Goal: Task Accomplishment & Management: Complete application form

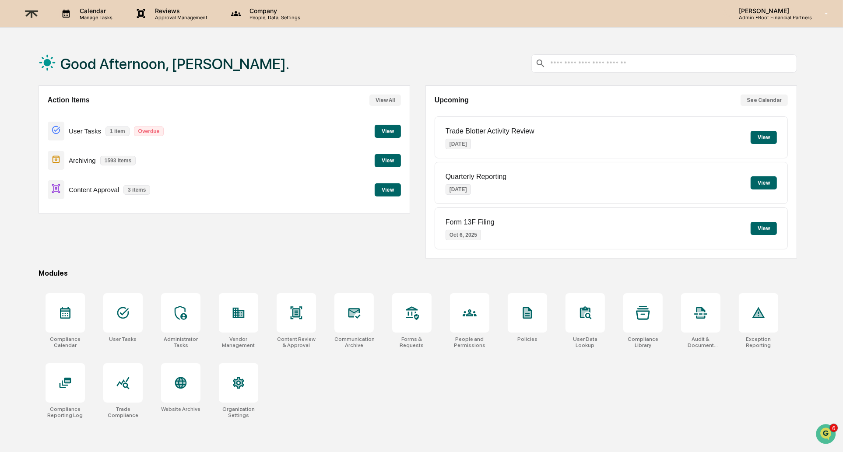
click at [389, 190] on button "View" at bounding box center [388, 189] width 26 height 13
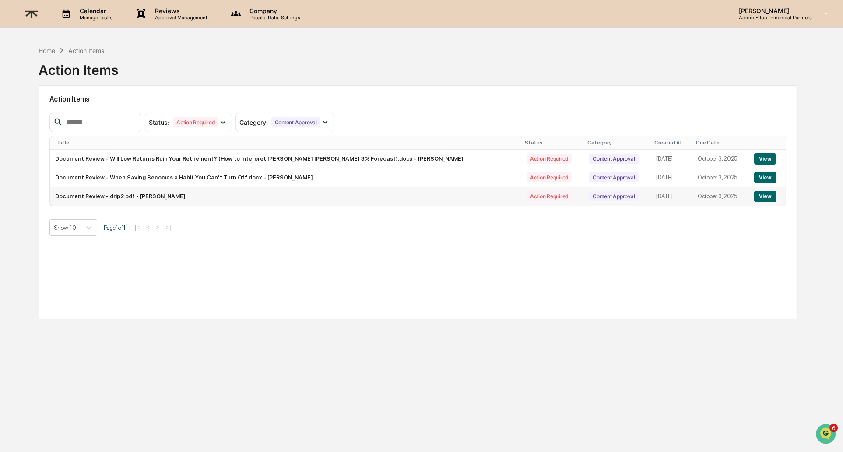
click at [762, 199] on button "View" at bounding box center [765, 196] width 22 height 11
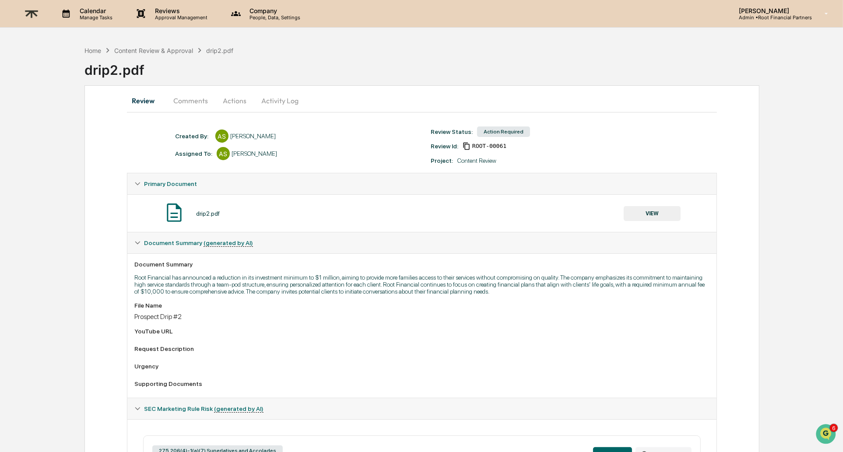
click at [655, 207] on button "VIEW" at bounding box center [651, 213] width 57 height 15
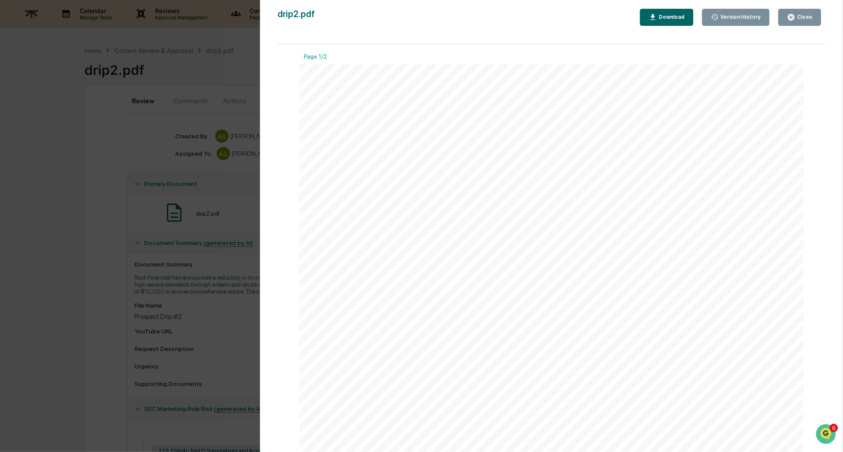
click at [810, 21] on div "Close" at bounding box center [799, 17] width 25 height 8
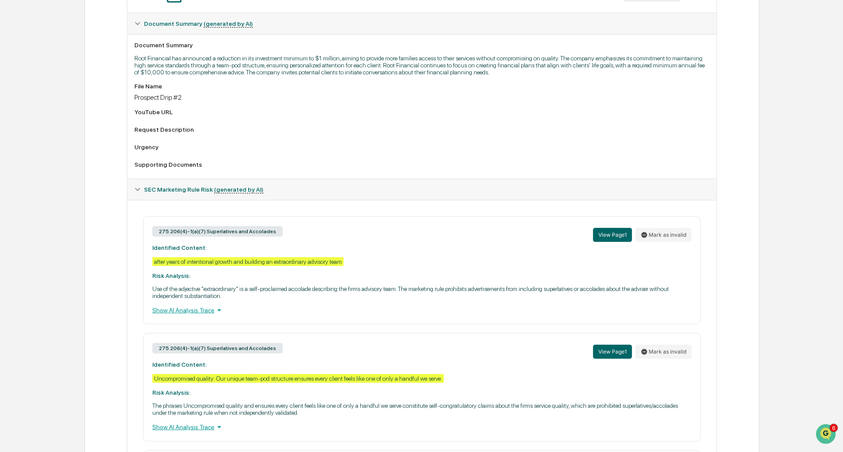
scroll to position [226, 0]
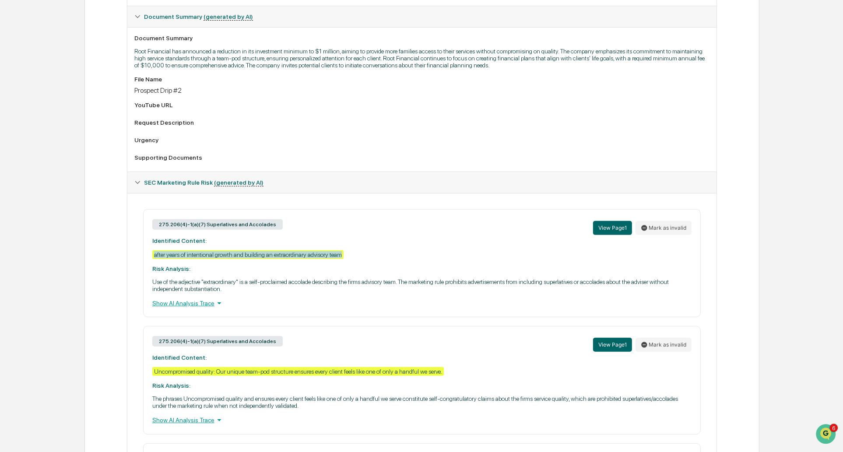
drag, startPoint x: 154, startPoint y: 258, endPoint x: 381, endPoint y: 253, distance: 226.7
click at [381, 253] on div "275.206(4)-1(a)(7) Superlatives and Accolades View Page 1 Mark as invalid Ident…" at bounding box center [421, 263] width 557 height 108
click at [437, 259] on div "275.206(4)-1(a)(7) Superlatives and Accolades View Page 1 Mark as invalid Ident…" at bounding box center [421, 263] width 557 height 108
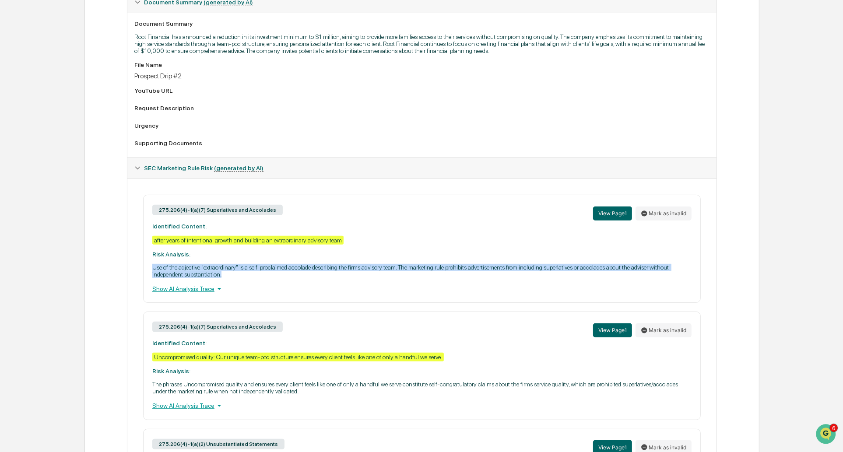
drag, startPoint x: 176, startPoint y: 272, endPoint x: 341, endPoint y: 279, distance: 164.6
click at [340, 278] on div "275.206(4)-1(a)(7) Superlatives and Accolades View Page 1 Mark as invalid Ident…" at bounding box center [421, 249] width 557 height 108
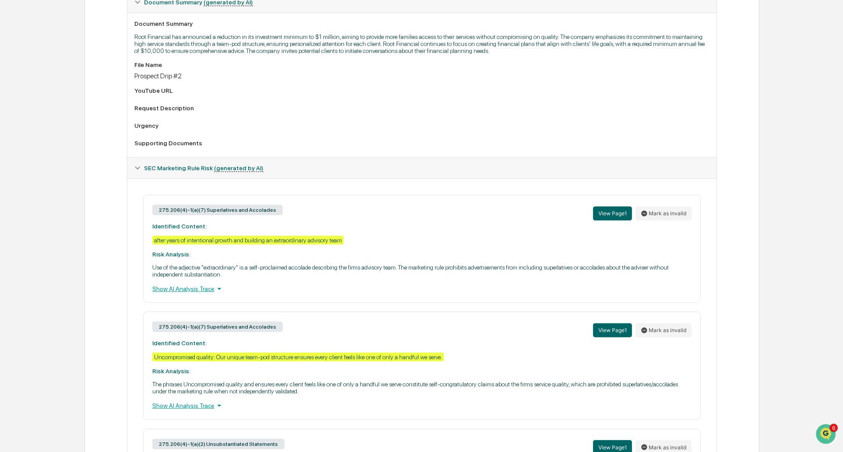
click at [413, 280] on div "275.206(4)-1(a)(7) Superlatives and Accolades View Page 1 Mark as invalid Ident…" at bounding box center [421, 249] width 557 height 108
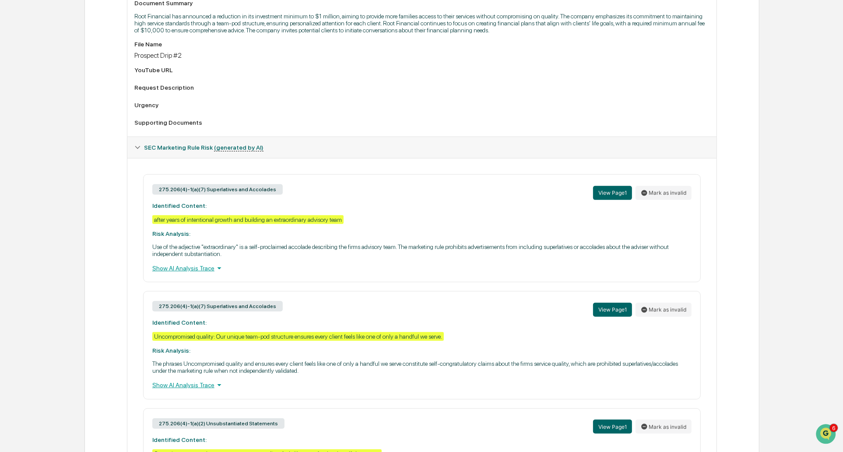
click at [204, 270] on div "Show AI Analysis Trace" at bounding box center [421, 268] width 539 height 10
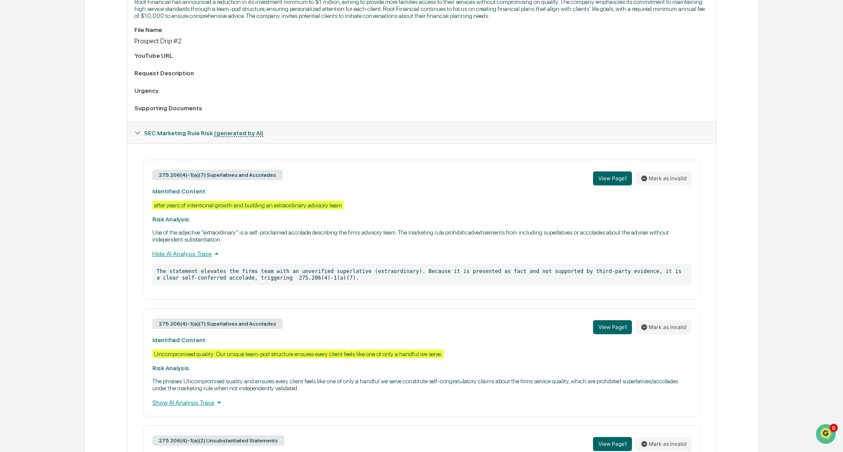
scroll to position [283, 0]
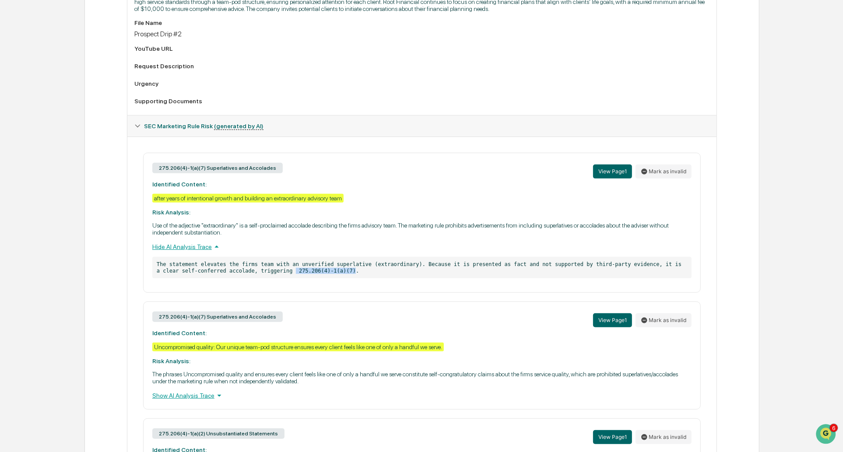
drag, startPoint x: 290, startPoint y: 270, endPoint x: 350, endPoint y: 273, distance: 60.0
click at [350, 273] on p "The statement elevates the firms team with an unverified superlative (extraordi…" at bounding box center [421, 267] width 539 height 21
click at [463, 293] on div "275.206(4)-1(a)(7) Superlatives and Accolades View Page 1 Mark as invalid Ident…" at bounding box center [421, 223] width 557 height 140
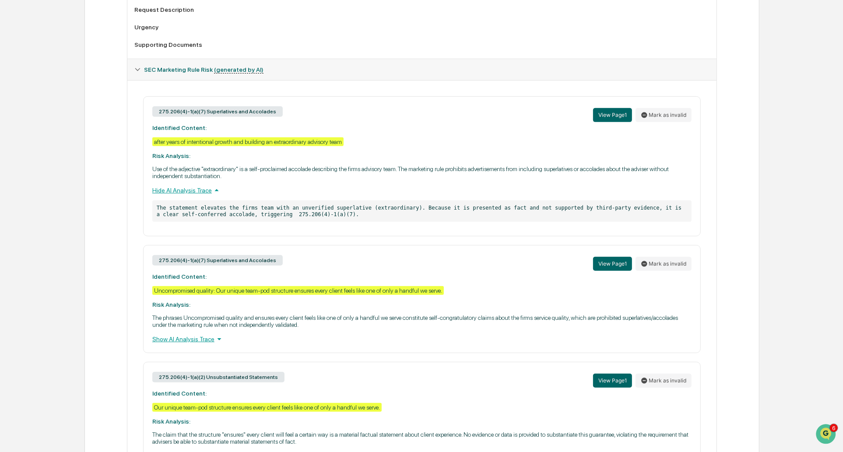
scroll to position [0, 0]
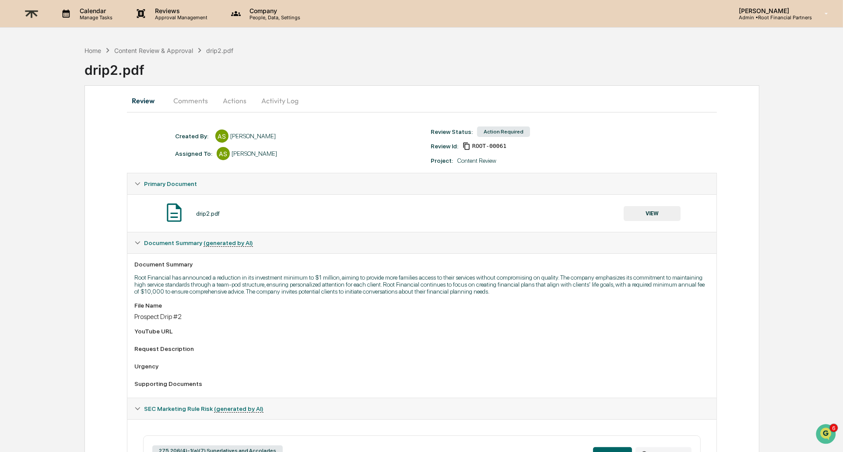
click at [171, 99] on button "Comments" at bounding box center [190, 100] width 49 height 21
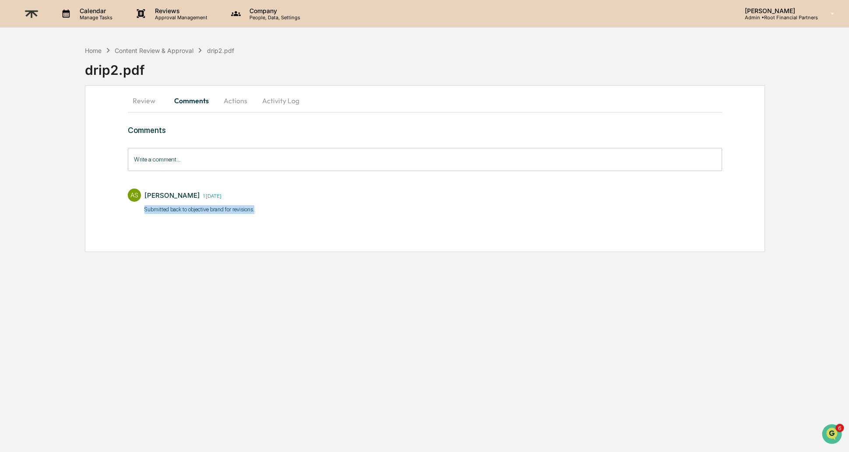
drag, startPoint x: 142, startPoint y: 210, endPoint x: 317, endPoint y: 212, distance: 174.6
click at [312, 212] on div "AS Alexandra Stickelman 1 day ago Submitted back to objective brand for revisio…" at bounding box center [425, 200] width 594 height 32
click at [391, 210] on div "AS Alexandra Stickelman 1 day ago Submitted back to objective brand for revisio…" at bounding box center [425, 200] width 594 height 32
click at [149, 98] on button "Review" at bounding box center [147, 100] width 39 height 21
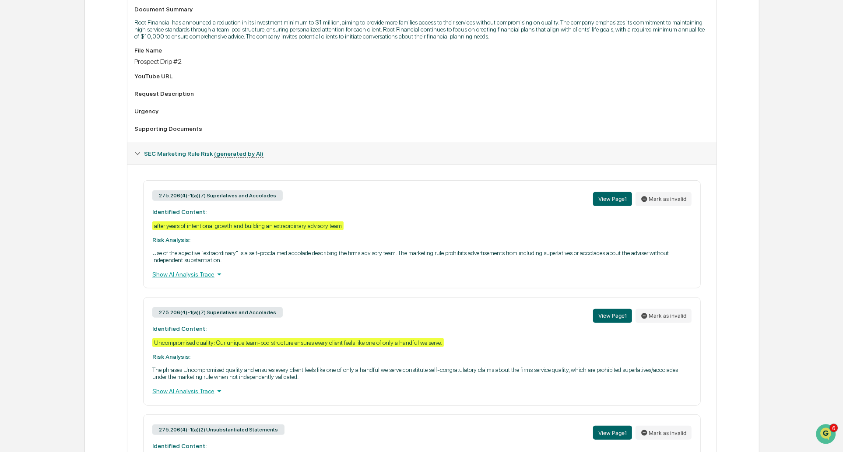
scroll to position [368, 0]
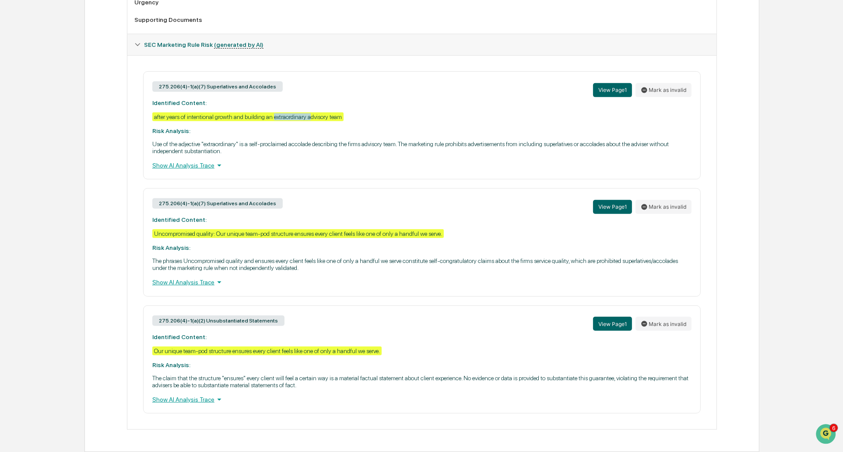
drag, startPoint x: 289, startPoint y: 117, endPoint x: 332, endPoint y: 118, distance: 42.9
click at [332, 118] on div "after years of intentional growth and building an extraordinary advisory team" at bounding box center [247, 116] width 191 height 9
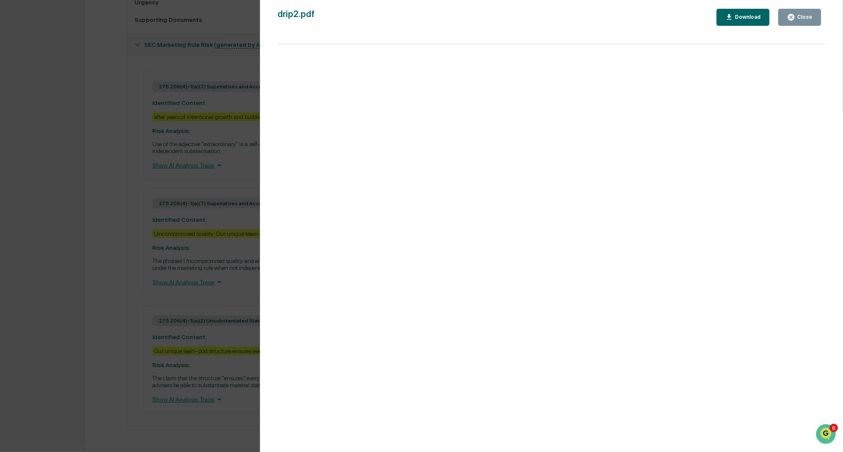
click at [796, 17] on div "Close" at bounding box center [803, 17] width 17 height 6
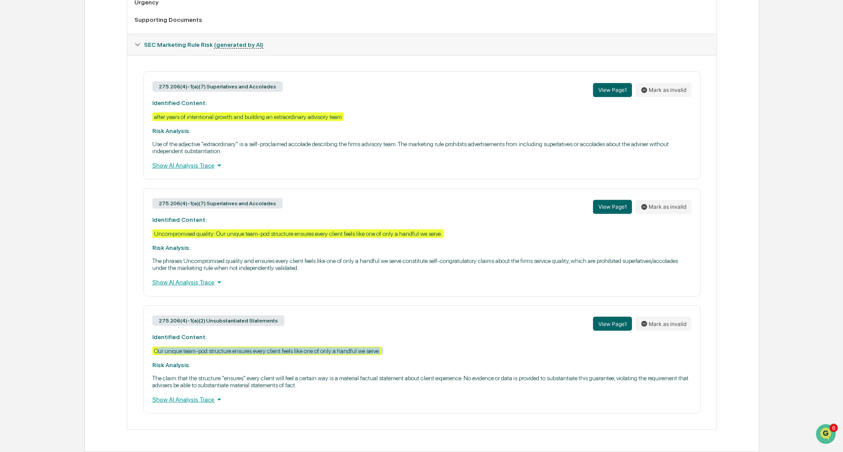
drag, startPoint x: 157, startPoint y: 351, endPoint x: 396, endPoint y: 354, distance: 238.5
click at [395, 354] on div "275.206(4)-1(a)(2) Unsubstantiated Statements View Page 1 Mark as invalid Ident…" at bounding box center [421, 359] width 557 height 108
click at [613, 322] on button "View Page 1" at bounding box center [612, 324] width 39 height 14
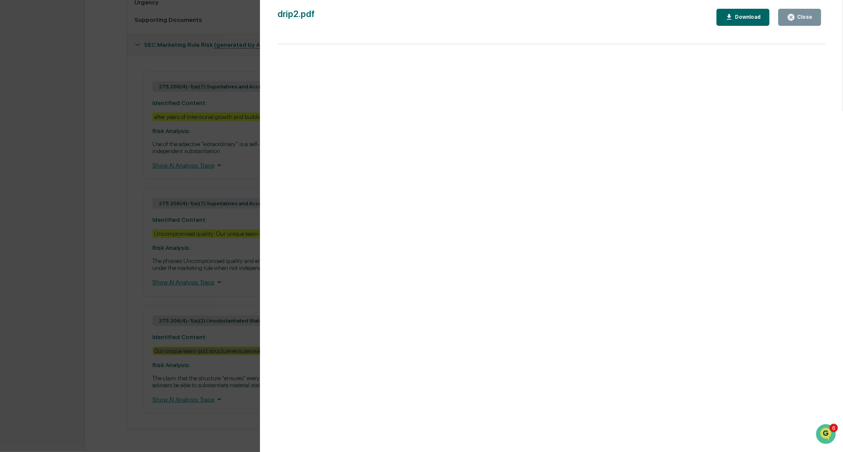
click at [808, 15] on div "Close" at bounding box center [803, 17] width 17 height 6
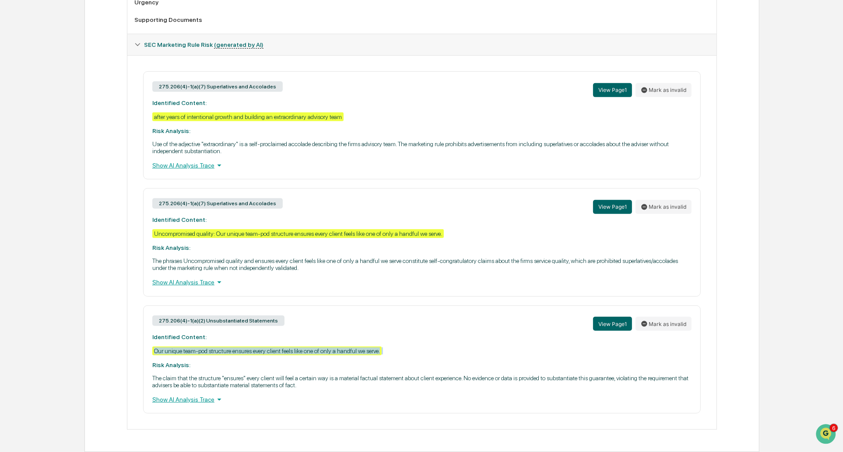
scroll to position [0, 0]
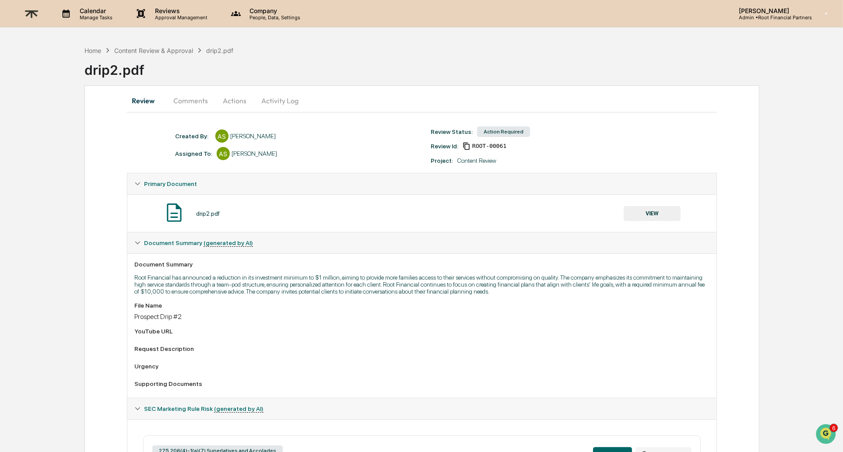
click at [191, 96] on button "Comments" at bounding box center [190, 100] width 49 height 21
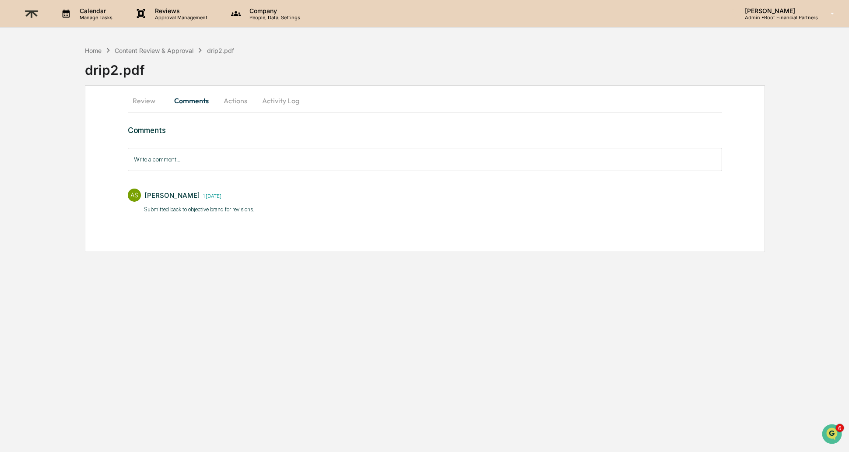
click at [235, 96] on button "Actions" at bounding box center [235, 100] width 39 height 21
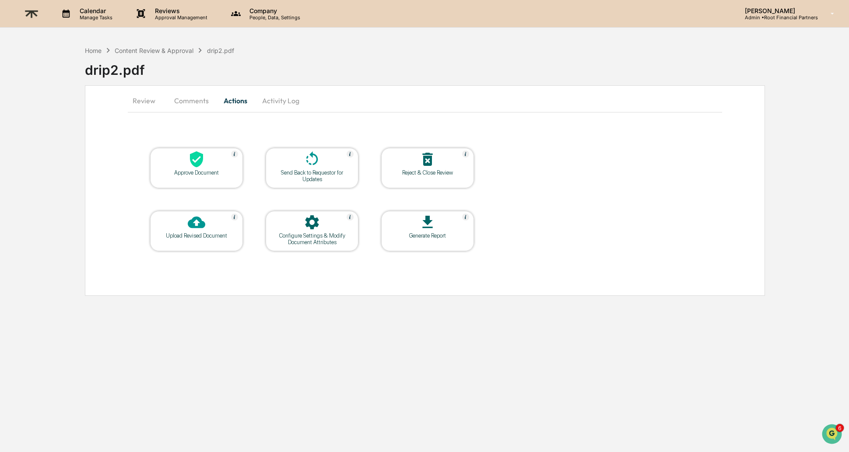
click at [86, 43] on div "Home Content Review & Approval drip2.pdf drip2.pdf" at bounding box center [467, 64] width 764 height 44
click at [91, 48] on div "Home" at bounding box center [93, 50] width 17 height 7
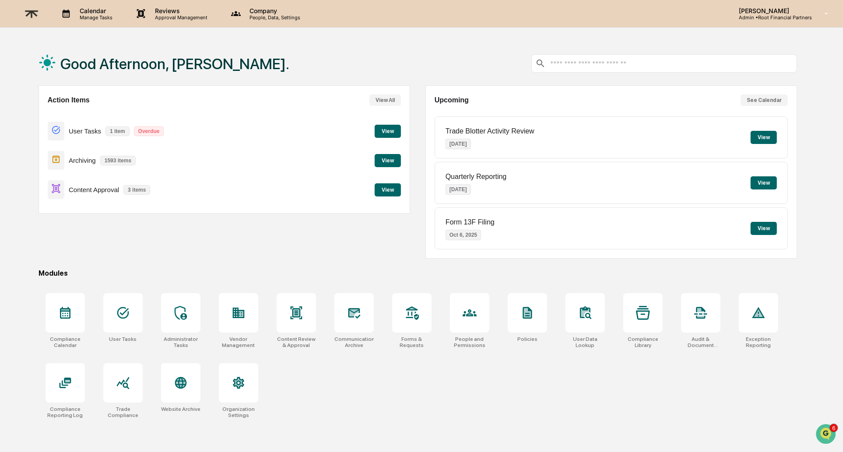
click at [391, 187] on button "View" at bounding box center [388, 189] width 26 height 13
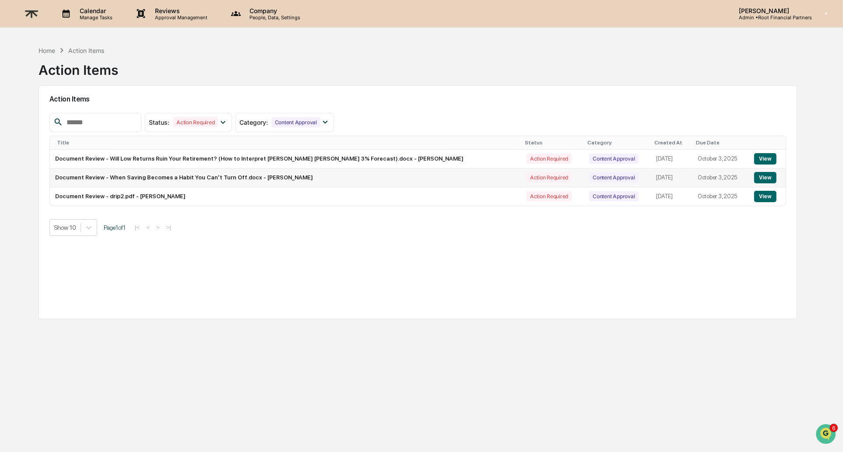
click at [757, 175] on button "View" at bounding box center [765, 177] width 22 height 11
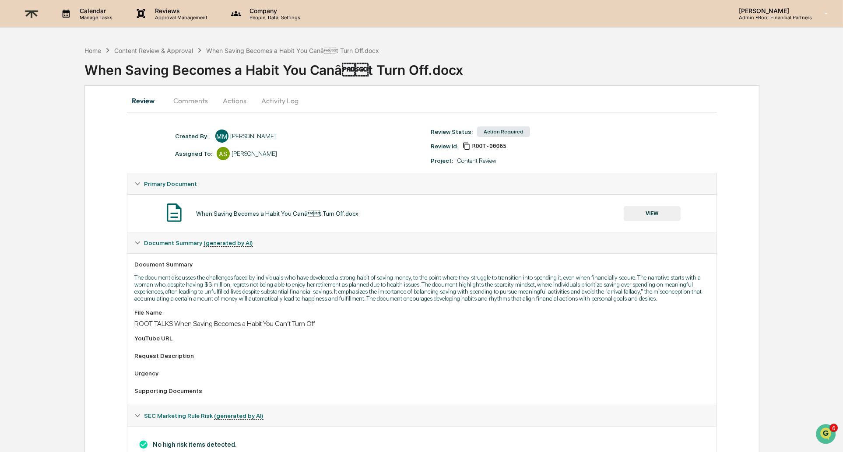
scroll to position [33, 0]
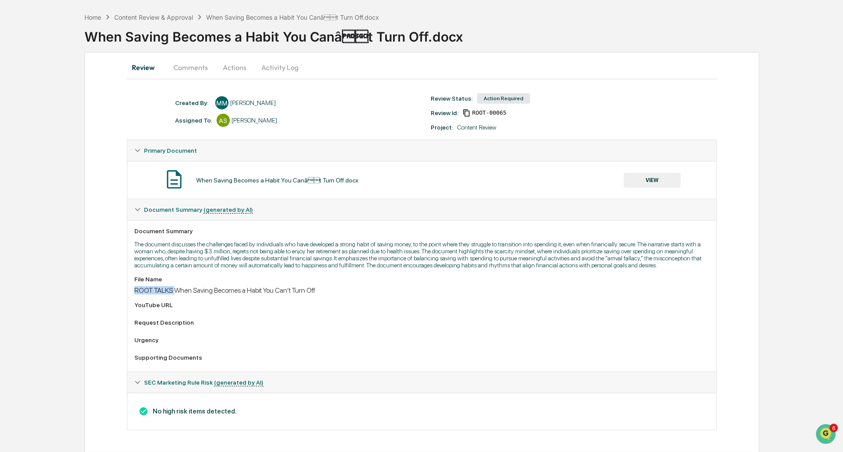
drag, startPoint x: 136, startPoint y: 297, endPoint x: 176, endPoint y: 295, distance: 40.7
click at [176, 294] on div "ROOT TALKS When Saving Becomes a Habit You Can’t Turn Off" at bounding box center [421, 290] width 575 height 8
click at [650, 175] on button "VIEW" at bounding box center [651, 180] width 57 height 15
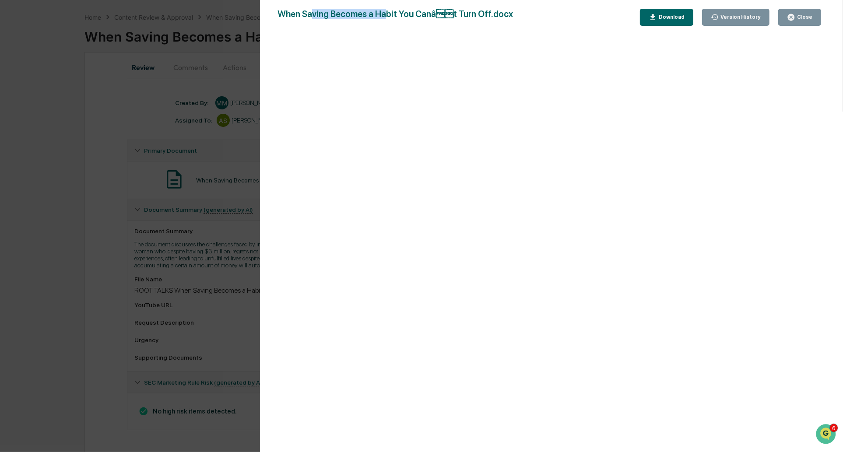
drag, startPoint x: 313, startPoint y: 21, endPoint x: 390, endPoint y: 18, distance: 77.1
click at [390, 18] on div "When Saving Becomes a Habit You Canât Turn Off.docx" at bounding box center [394, 17] width 235 height 17
click at [440, 27] on div "When Saving Becomes a Habit You Canât Turn Off.docx Close Version History Dow…" at bounding box center [551, 235] width 548 height 452
click at [800, 17] on div "Close" at bounding box center [803, 17] width 17 height 6
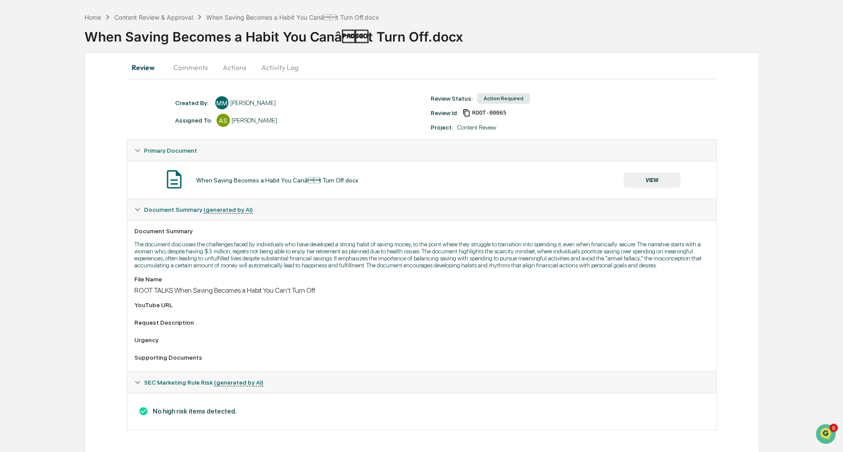
scroll to position [42, 0]
drag, startPoint x: 159, startPoint y: 410, endPoint x: 266, endPoint y: 403, distance: 107.9
click at [266, 403] on div "No high risk items detected." at bounding box center [421, 410] width 589 height 37
drag, startPoint x: 242, startPoint y: 411, endPoint x: 263, endPoint y: 409, distance: 21.1
click at [263, 409] on h3 "No high risk items detected." at bounding box center [421, 411] width 575 height 10
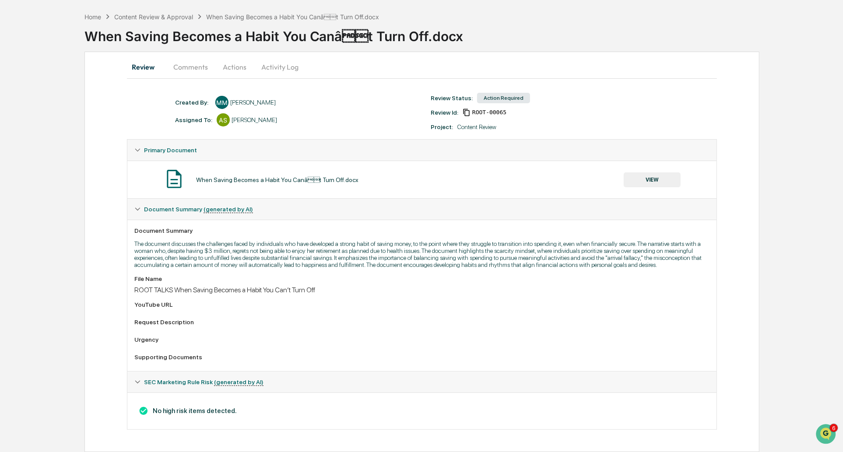
click at [293, 417] on div "No high risk items detected." at bounding box center [421, 410] width 589 height 37
click at [225, 56] on button "Actions" at bounding box center [234, 66] width 39 height 21
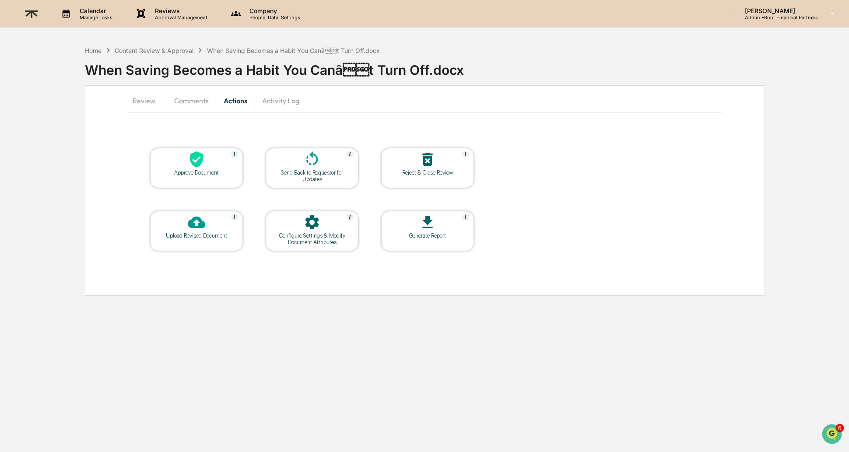
click at [195, 167] on icon at bounding box center [197, 160] width 18 height 18
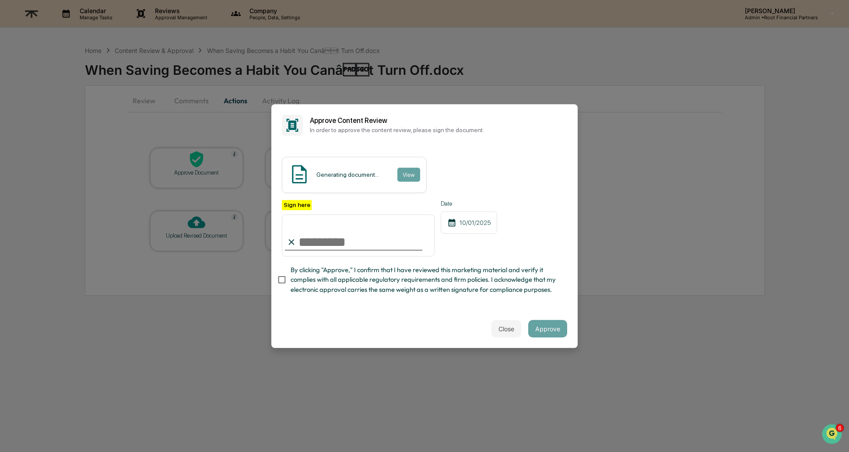
click at [472, 180] on div "Generating document... View" at bounding box center [424, 175] width 285 height 36
click at [406, 169] on button "View" at bounding box center [408, 175] width 23 height 14
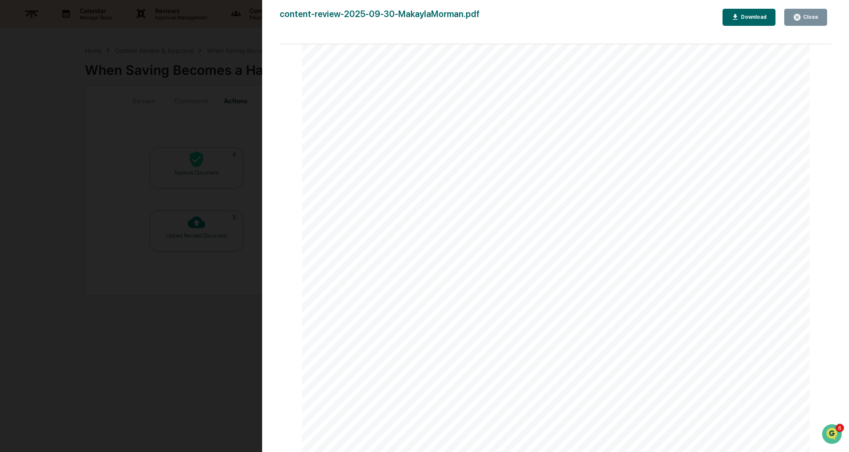
scroll to position [165, 0]
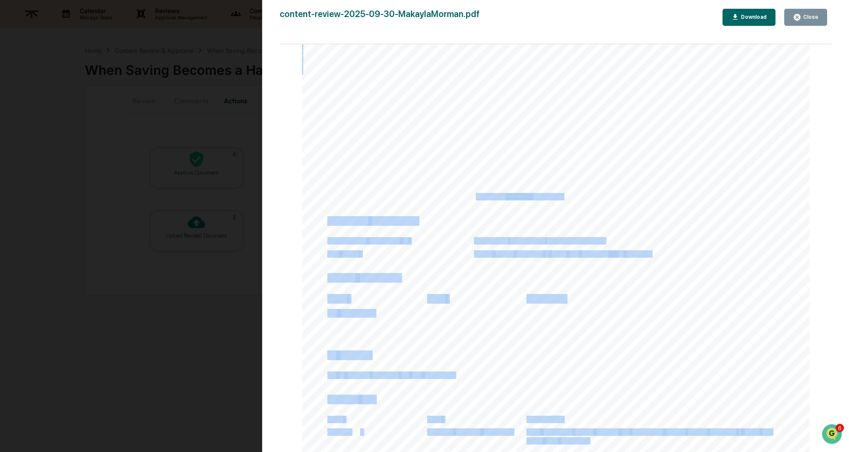
drag, startPoint x: 476, startPoint y: 196, endPoint x: 560, endPoint y: 192, distance: 84.6
click at [560, 192] on div "Root Financial Partners Content Review This document provides a comprehensive r…" at bounding box center [556, 258] width 508 height 718
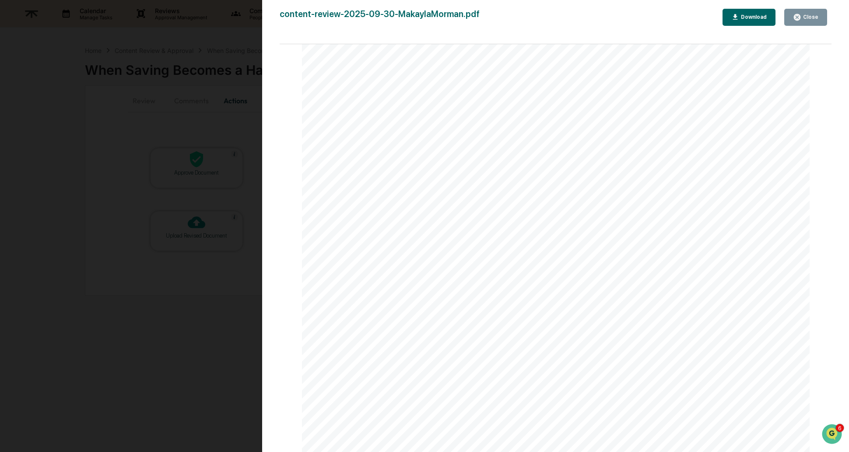
click at [485, 175] on div "Root Financial Partners Content Review This document provides a comprehensive r…" at bounding box center [556, 258] width 508 height 718
drag, startPoint x: 463, startPoint y: 147, endPoint x: 528, endPoint y: 149, distance: 64.8
click at [528, 149] on div "Root Financial Partners Content Review This document provides a comprehensive r…" at bounding box center [556, 258] width 508 height 718
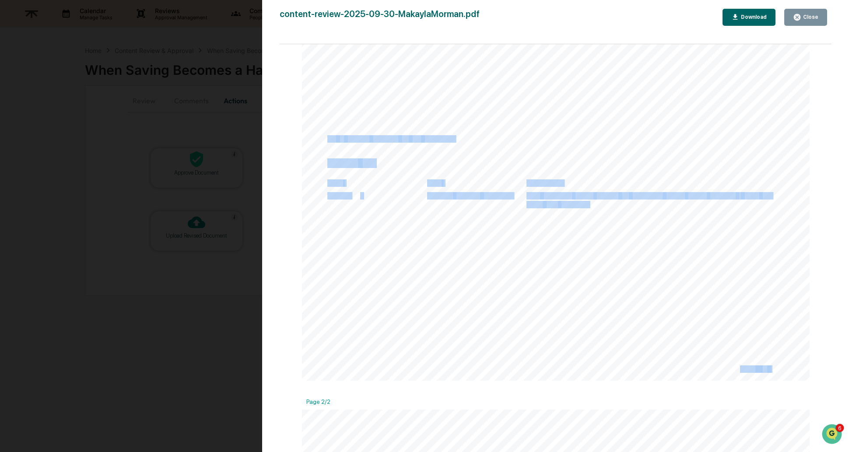
drag, startPoint x: 324, startPoint y: 137, endPoint x: 466, endPoint y: 138, distance: 141.8
click at [466, 138] on div "Root Financial Partners Content Review This document provides a comprehensive r…" at bounding box center [556, 22] width 508 height 718
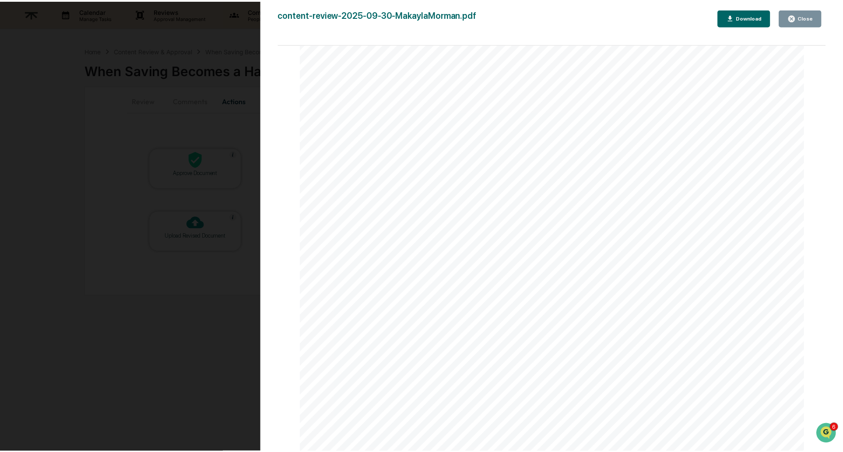
scroll to position [179, 0]
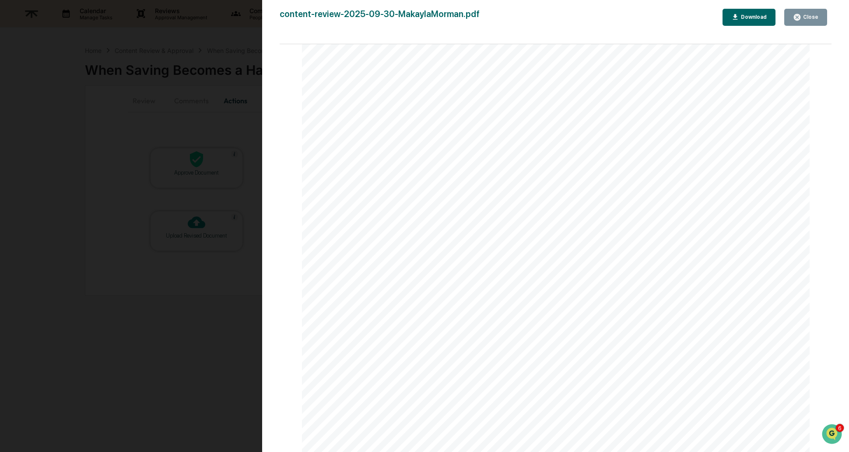
click at [810, 17] on div "Close" at bounding box center [809, 17] width 17 height 6
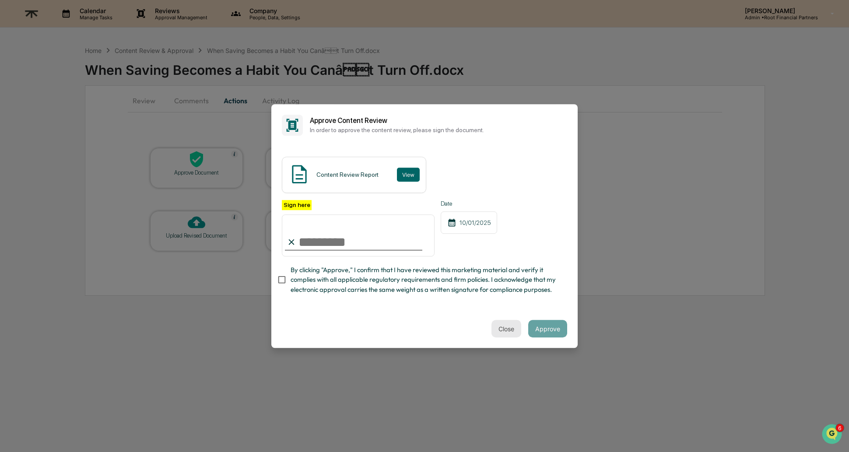
click at [499, 332] on button "Close" at bounding box center [506, 329] width 30 height 18
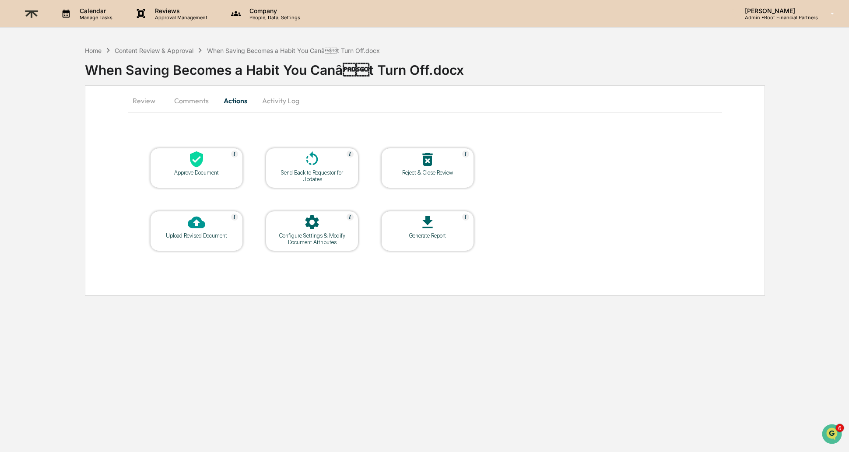
click at [287, 98] on button "Activity Log" at bounding box center [280, 100] width 51 height 21
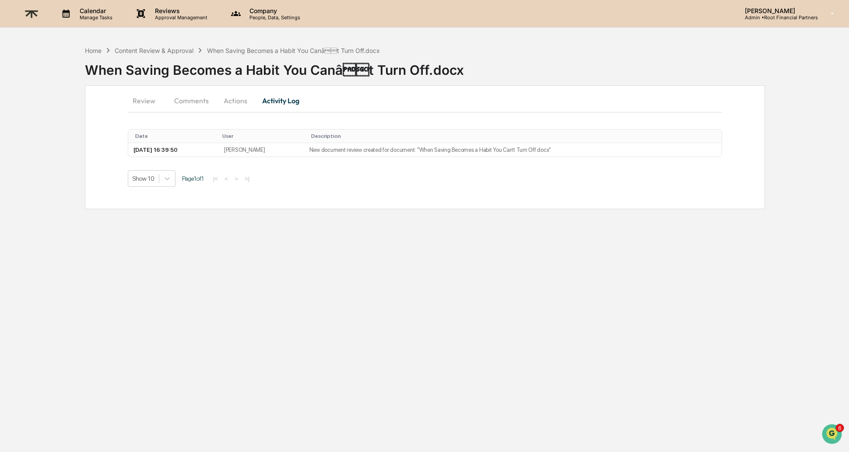
click at [144, 101] on button "Review" at bounding box center [147, 100] width 39 height 21
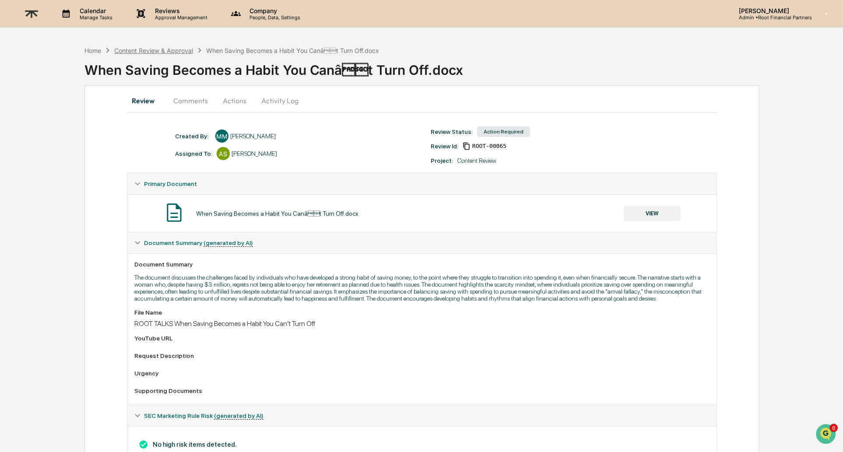
click at [166, 48] on div "Content Review & Approval" at bounding box center [153, 50] width 79 height 7
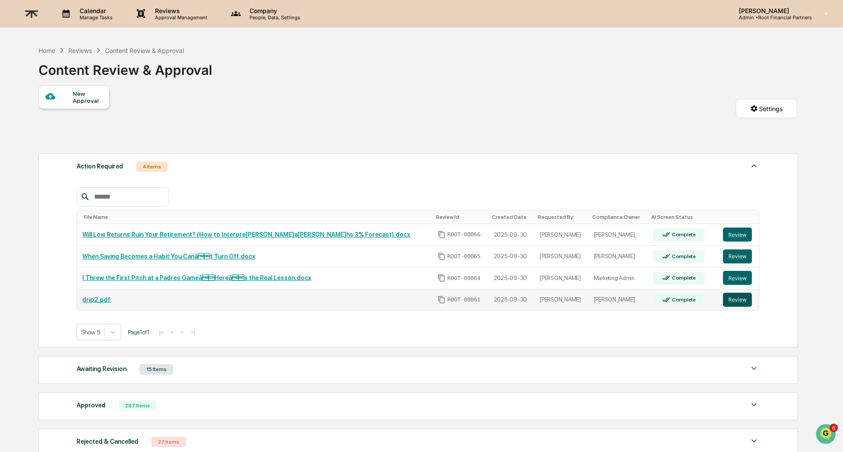
click at [745, 304] on button "Review" at bounding box center [737, 300] width 29 height 14
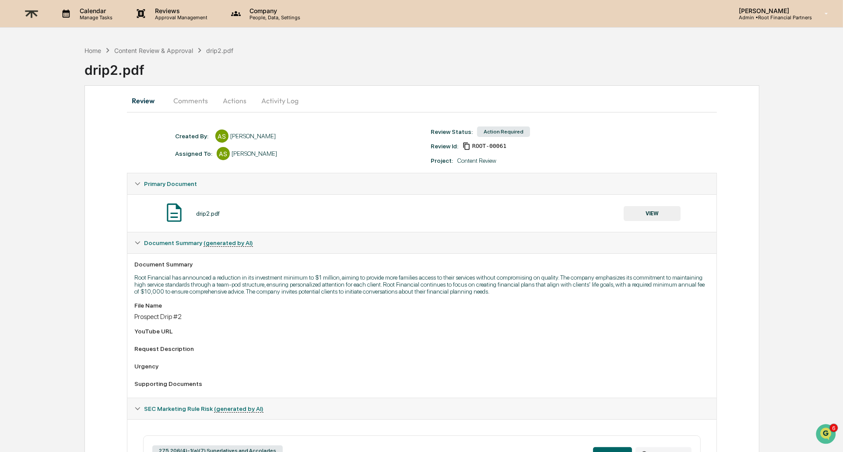
click at [276, 102] on button "Activity Log" at bounding box center [279, 100] width 51 height 21
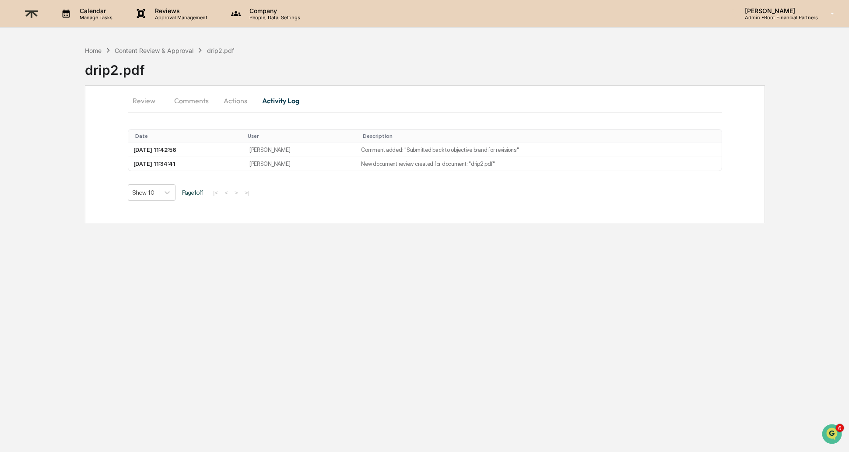
click at [235, 100] on button "Actions" at bounding box center [235, 100] width 39 height 21
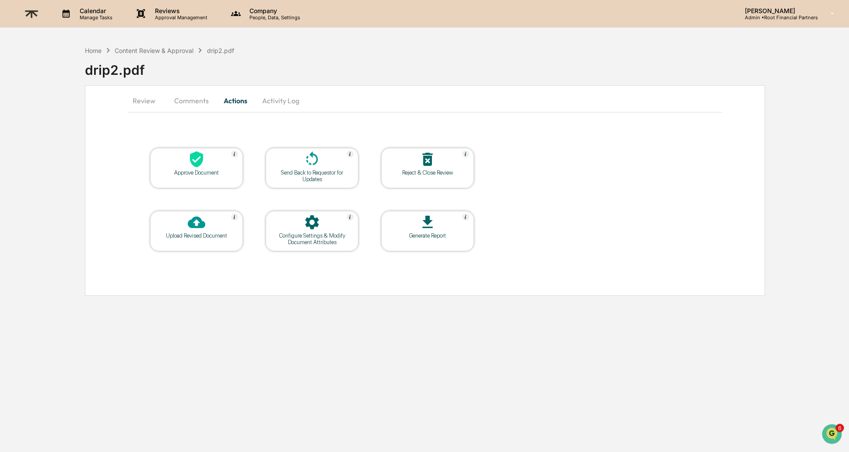
click at [195, 163] on icon at bounding box center [196, 159] width 13 height 16
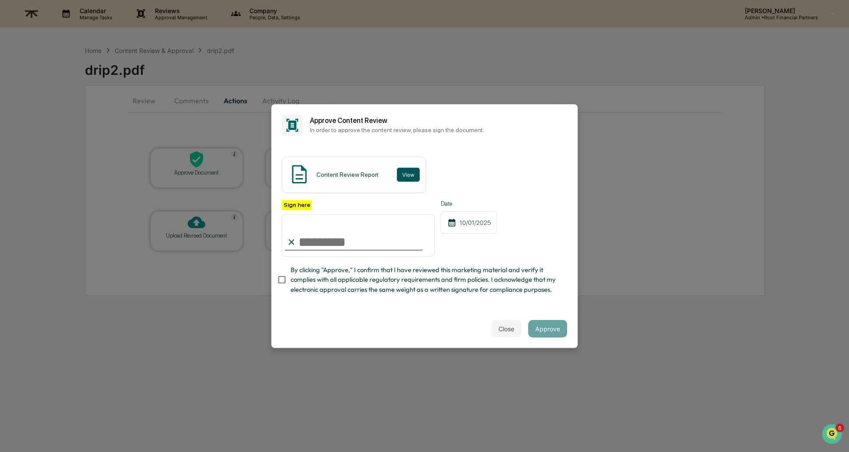
click at [411, 168] on button "View" at bounding box center [408, 175] width 23 height 14
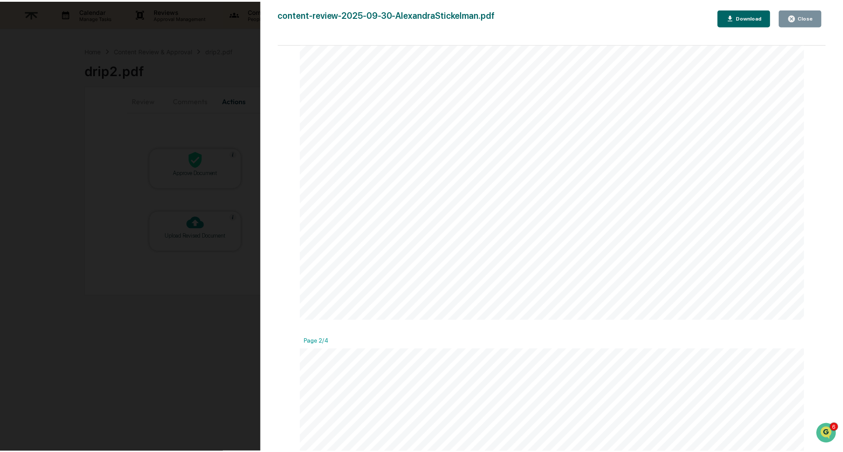
scroll to position [383, 0]
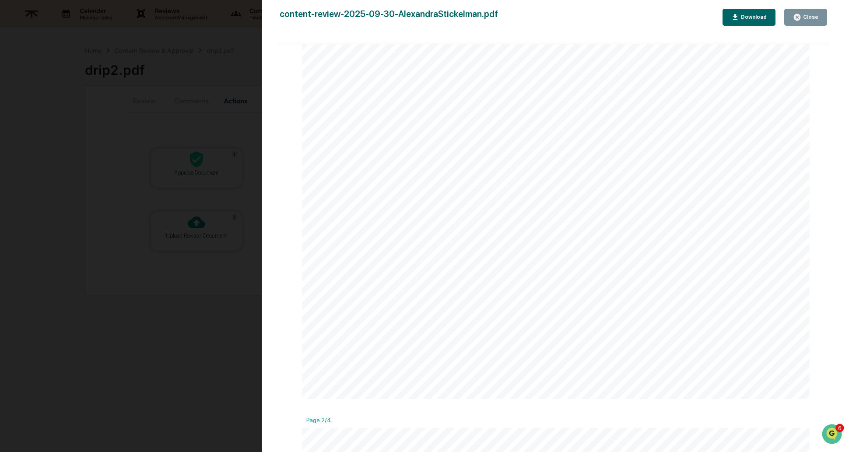
click at [807, 19] on div "Close" at bounding box center [809, 17] width 17 height 6
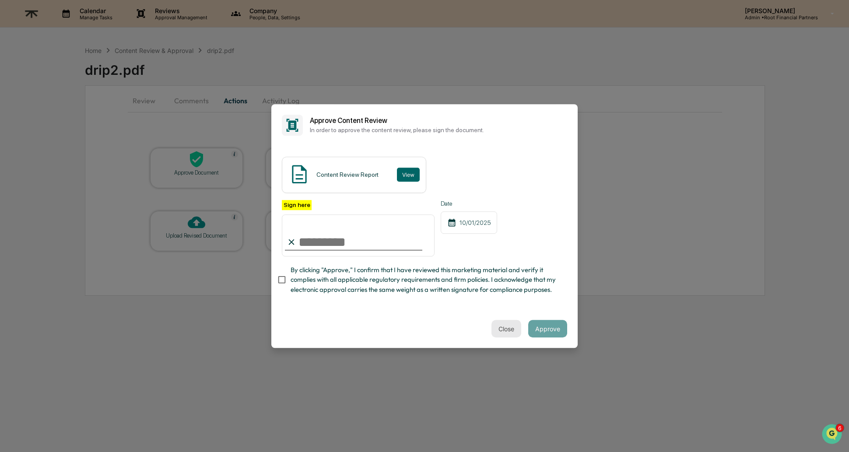
click at [494, 326] on button "Close" at bounding box center [506, 329] width 30 height 18
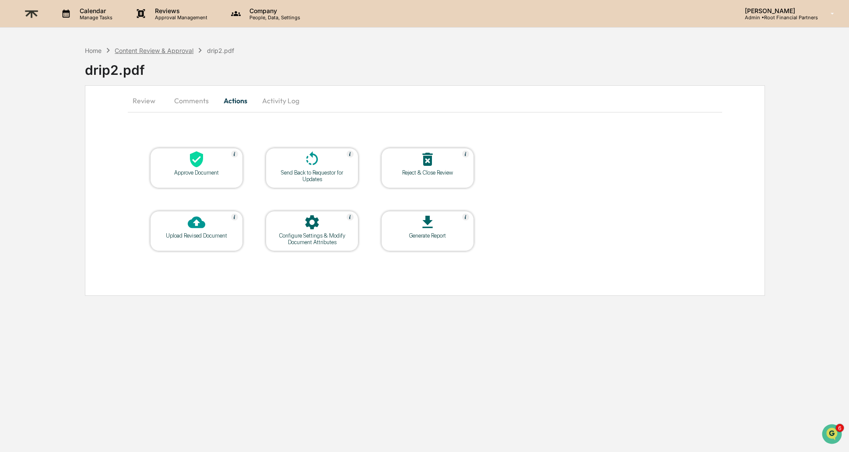
click at [137, 47] on div "Content Review & Approval" at bounding box center [154, 50] width 79 height 7
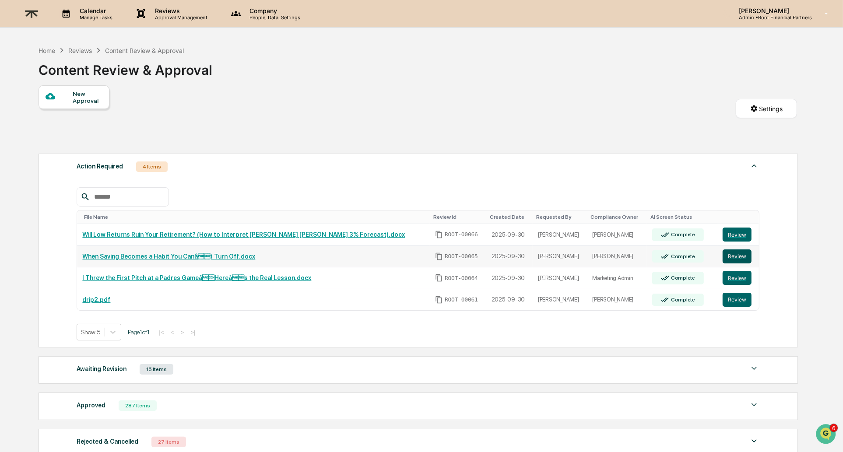
click at [729, 263] on button "Review" at bounding box center [736, 256] width 29 height 14
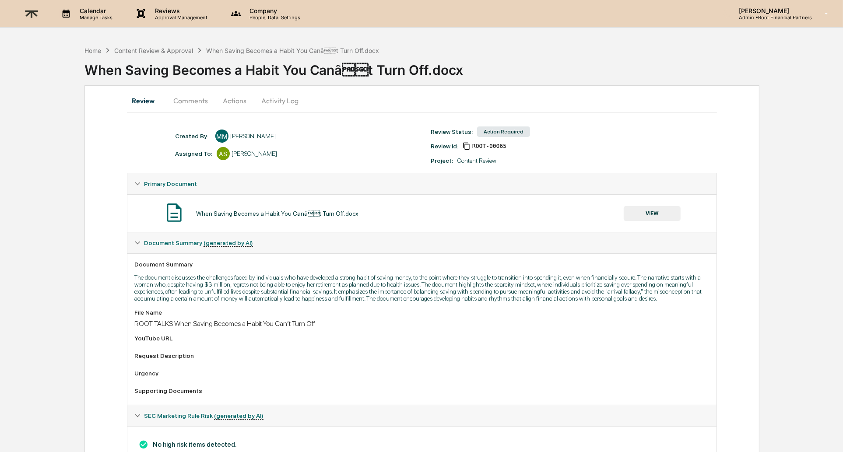
click at [226, 101] on button "Actions" at bounding box center [234, 100] width 39 height 21
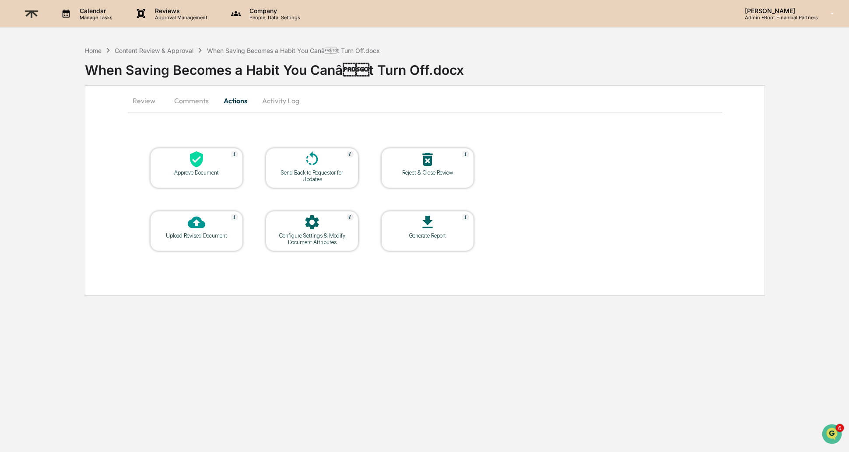
click at [185, 175] on div "Approve Document" at bounding box center [196, 172] width 79 height 7
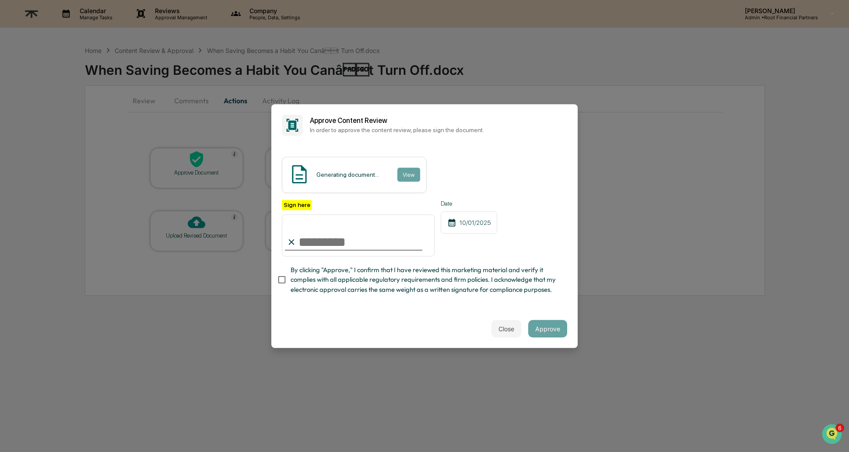
click at [333, 228] on input "Sign here" at bounding box center [358, 235] width 153 height 42
type input "**********"
click at [331, 287] on span "By clicking "Approve," I confirm that I have reviewed this marketing material a…" at bounding box center [426, 279] width 270 height 29
click at [394, 313] on div "Close Approve" at bounding box center [424, 328] width 306 height 39
click at [551, 335] on button "Approve" at bounding box center [547, 329] width 39 height 18
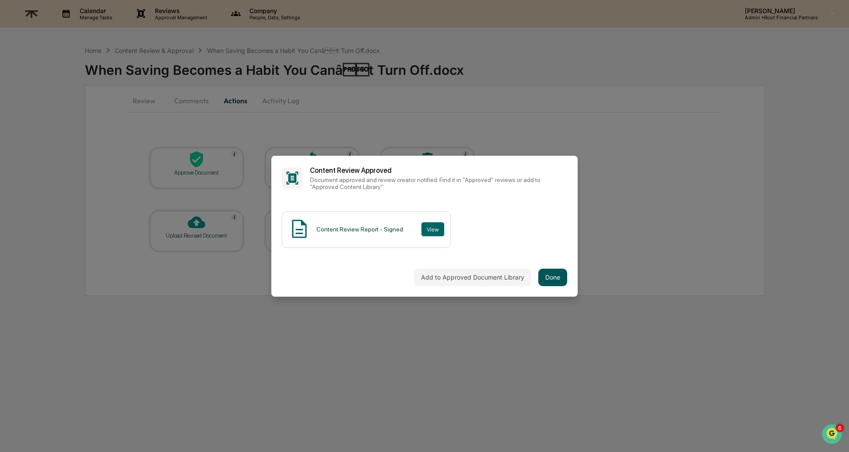
click at [538, 270] on button "Done" at bounding box center [552, 278] width 29 height 18
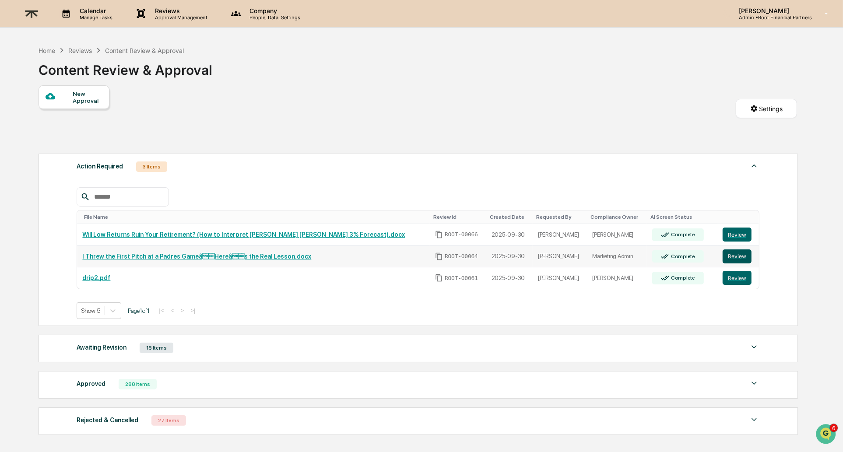
click at [744, 258] on button "Review" at bounding box center [736, 256] width 29 height 14
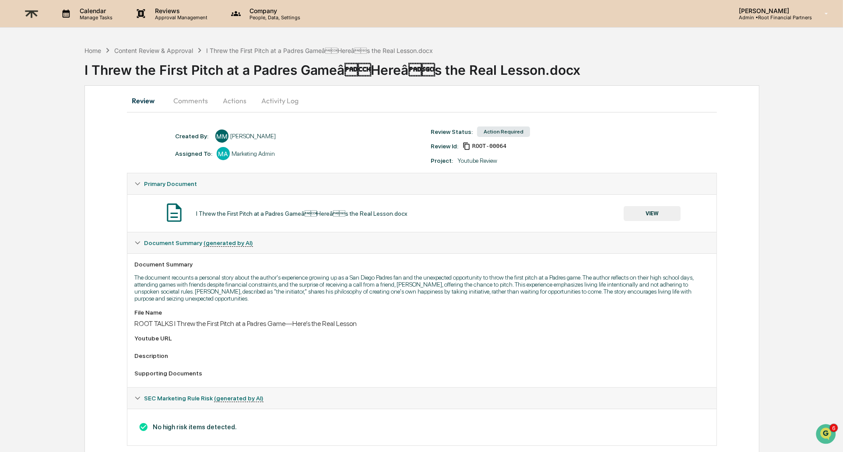
scroll to position [18, 0]
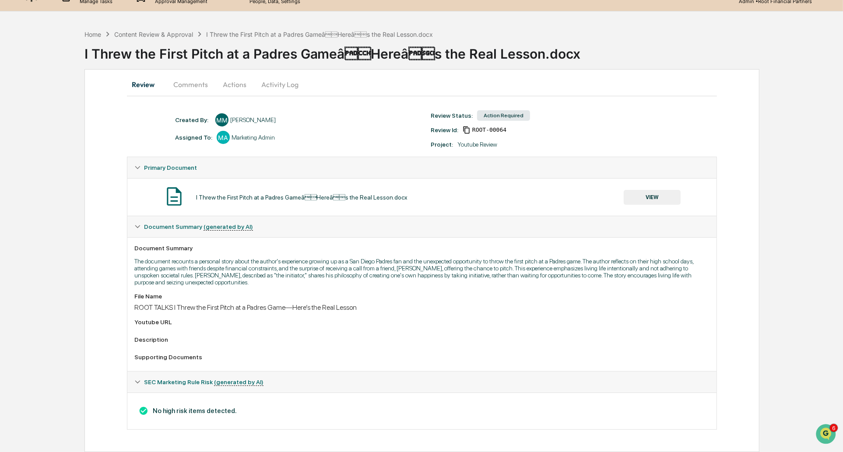
click at [180, 80] on button "Comments" at bounding box center [190, 84] width 49 height 21
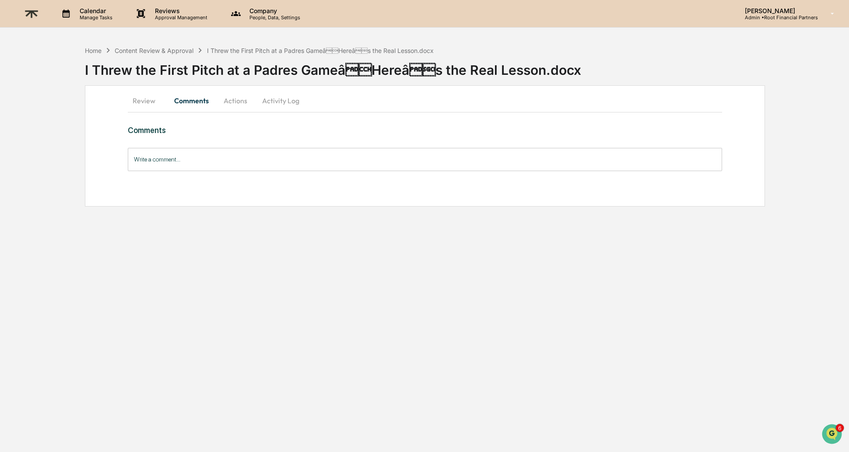
click at [235, 102] on button "Actions" at bounding box center [235, 100] width 39 height 21
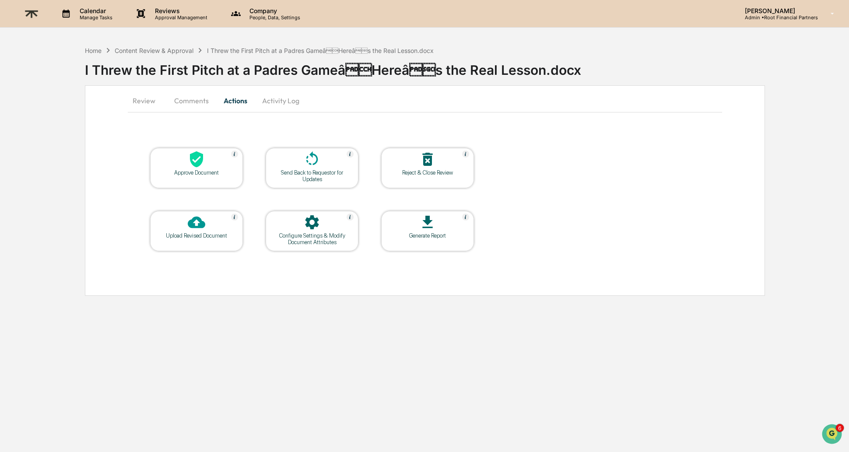
click at [192, 162] on icon at bounding box center [196, 159] width 13 height 16
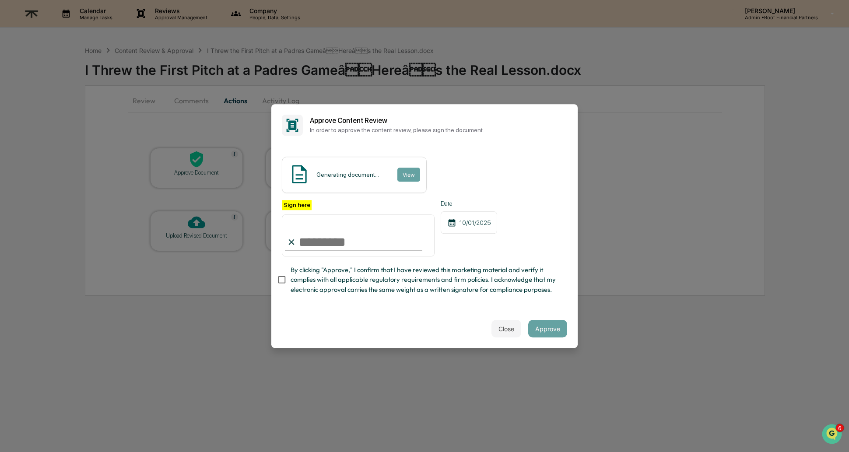
click at [363, 232] on input "Sign here" at bounding box center [358, 235] width 153 height 42
type input "**********"
click at [378, 282] on span "By clicking "Approve," I confirm that I have reviewed this marketing material a…" at bounding box center [426, 279] width 270 height 29
drag, startPoint x: 506, startPoint y: 330, endPoint x: 495, endPoint y: 319, distance: 16.1
click at [506, 330] on button "Close" at bounding box center [506, 329] width 30 height 18
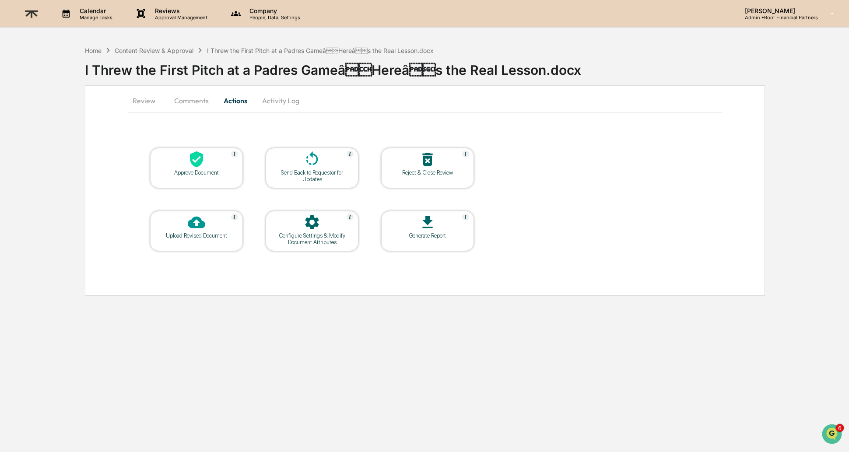
click at [135, 101] on button "Review" at bounding box center [147, 100] width 39 height 21
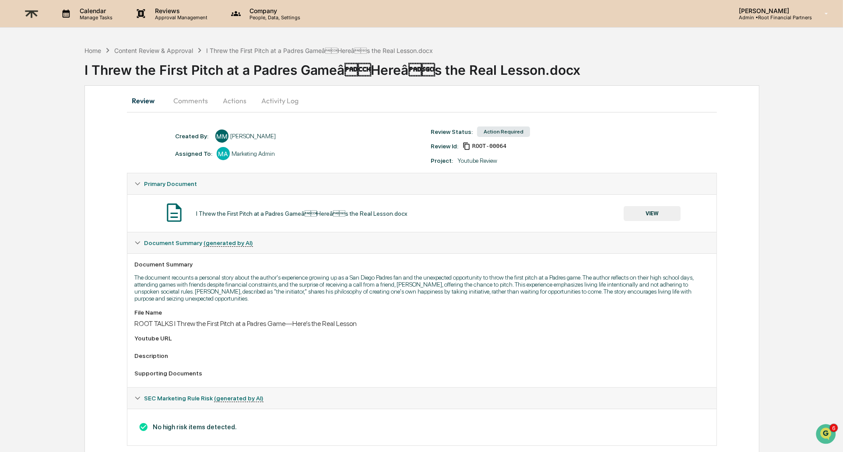
click at [632, 213] on button "VIEW" at bounding box center [651, 213] width 57 height 15
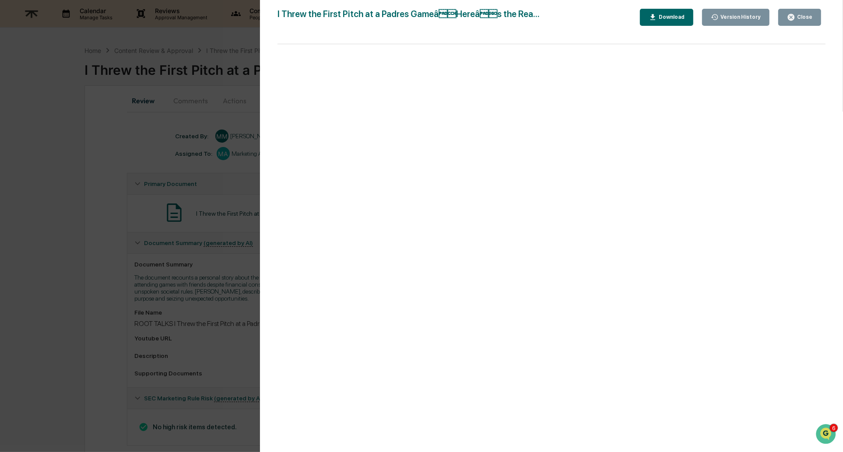
click at [802, 9] on button "Close" at bounding box center [799, 17] width 43 height 17
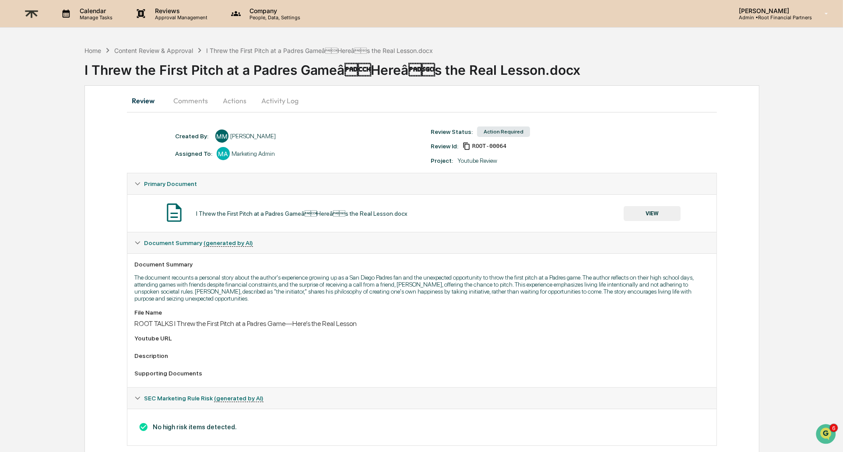
scroll to position [14, 0]
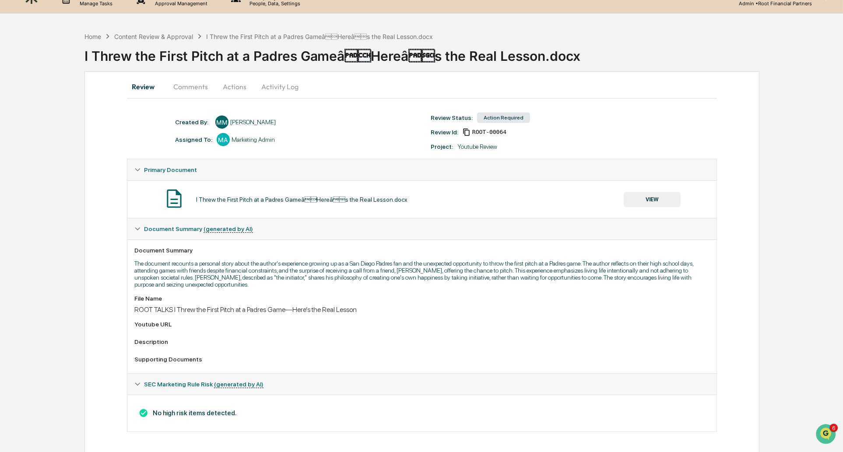
click at [237, 82] on button "Actions" at bounding box center [234, 86] width 39 height 21
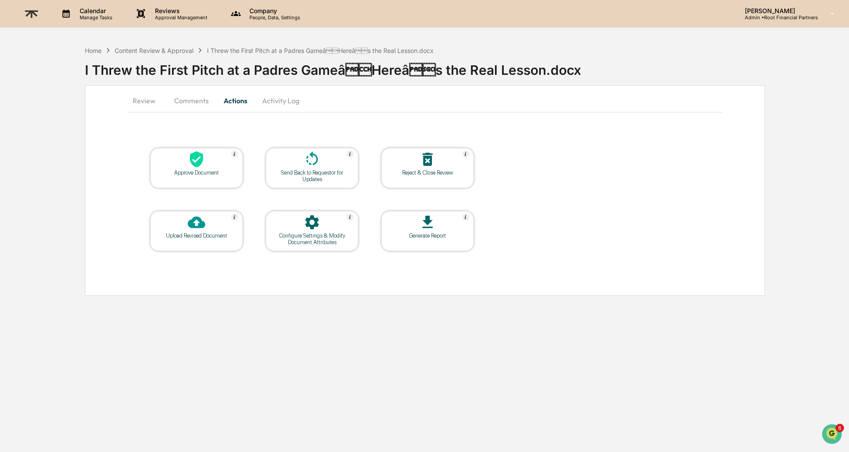
click at [213, 164] on div at bounding box center [197, 160] width 88 height 19
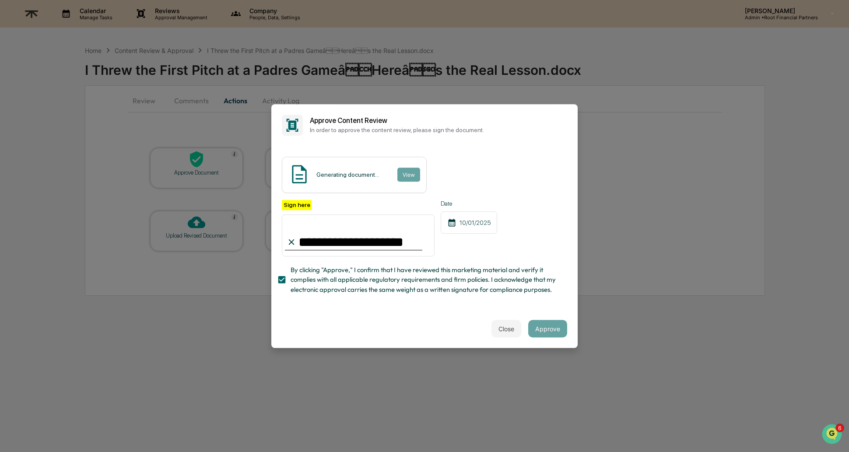
click at [405, 339] on div "Close Approve" at bounding box center [424, 328] width 306 height 39
click at [541, 328] on button "Approve" at bounding box center [547, 329] width 39 height 18
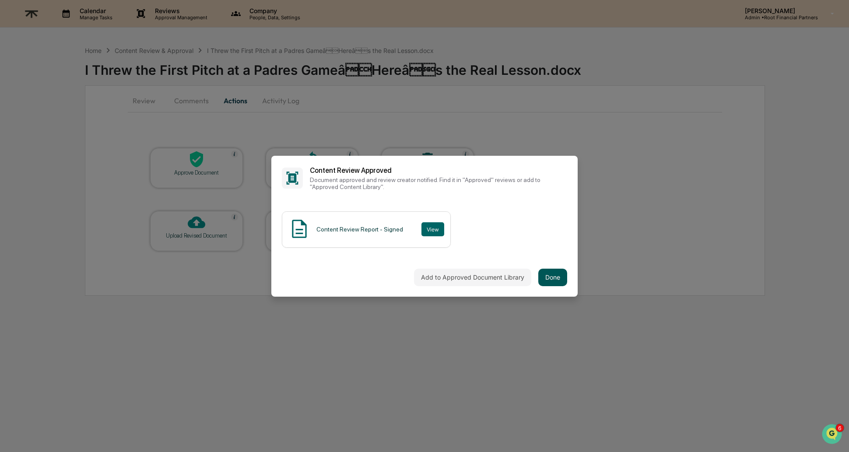
click at [548, 272] on button "Done" at bounding box center [552, 278] width 29 height 18
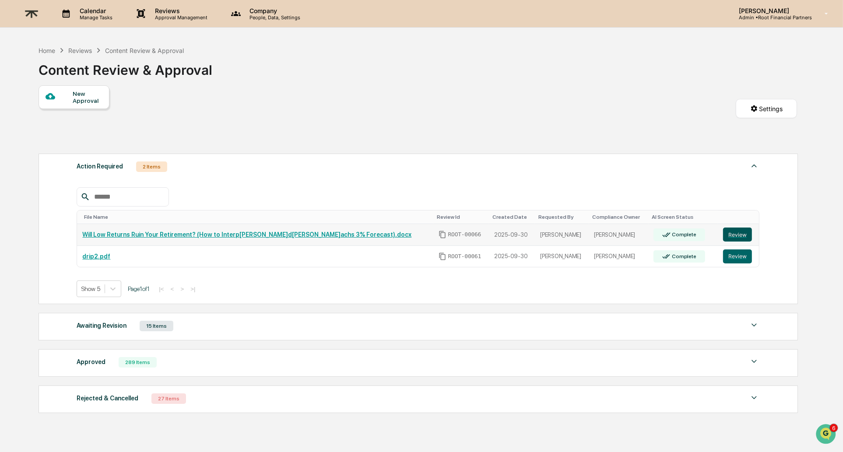
click at [739, 231] on button "Review" at bounding box center [737, 235] width 29 height 14
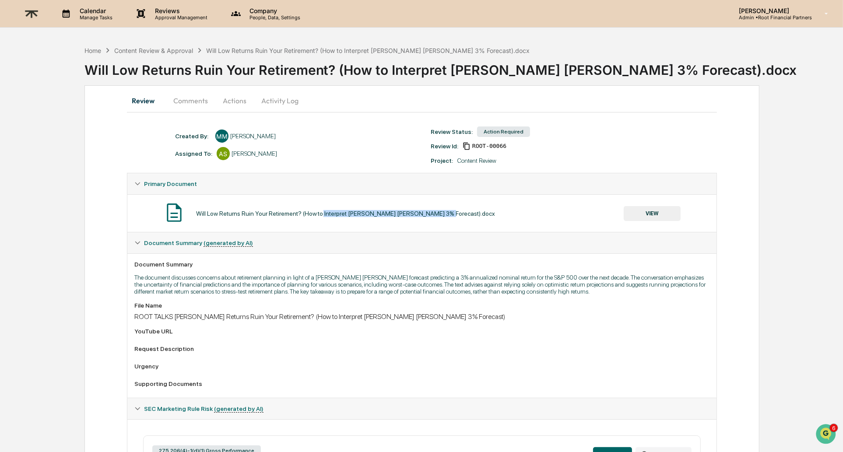
drag, startPoint x: 462, startPoint y: 214, endPoint x: 329, endPoint y: 214, distance: 132.6
click at [329, 214] on div "Will Low Returns Ruin Your Retirement? (How to Interpret [PERSON_NAME] [PERSON_…" at bounding box center [421, 213] width 575 height 23
click at [478, 215] on div "Will Low Returns Ruin Your Retirement? (How to Interpret [PERSON_NAME] [PERSON_…" at bounding box center [421, 213] width 575 height 23
click at [647, 217] on button "VIEW" at bounding box center [651, 213] width 57 height 15
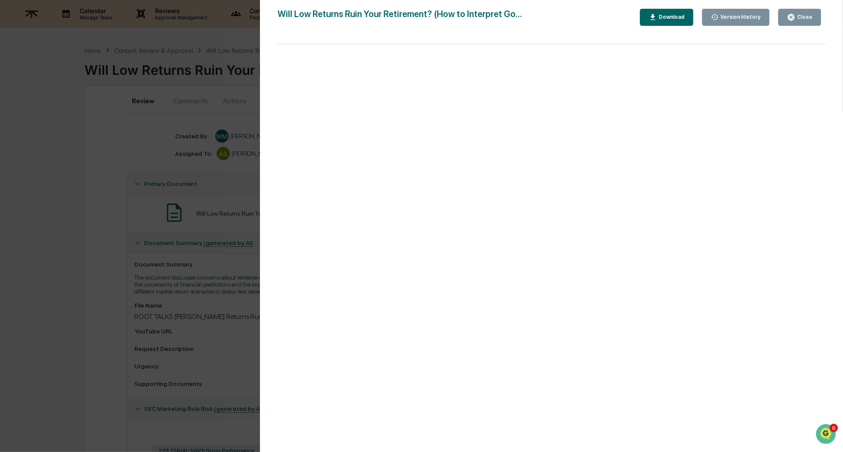
click at [809, 14] on div "Close" at bounding box center [803, 17] width 17 height 6
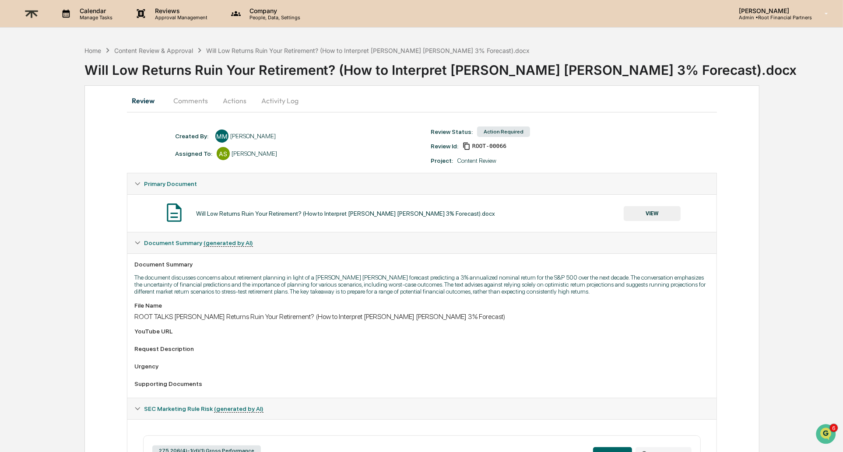
scroll to position [147, 0]
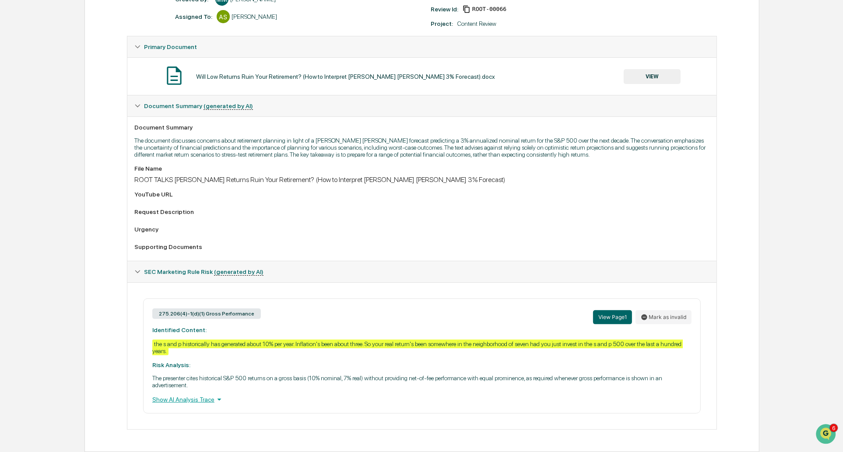
click at [189, 400] on div "Show AI Analysis Trace" at bounding box center [421, 400] width 539 height 10
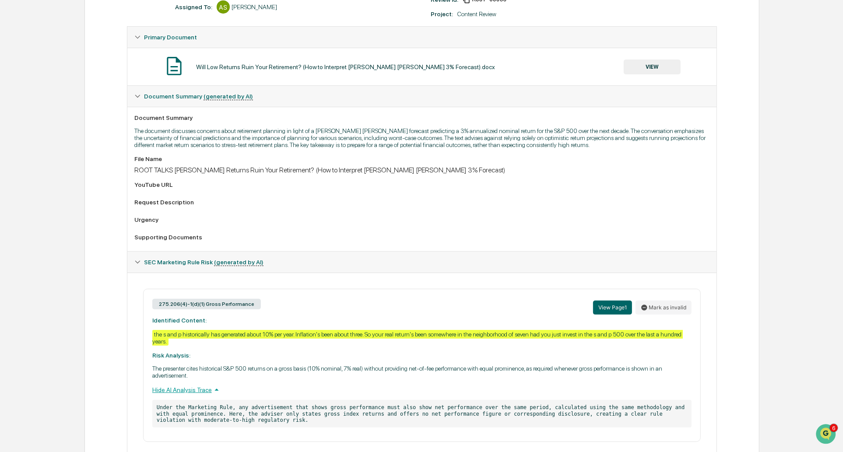
scroll to position [185, 0]
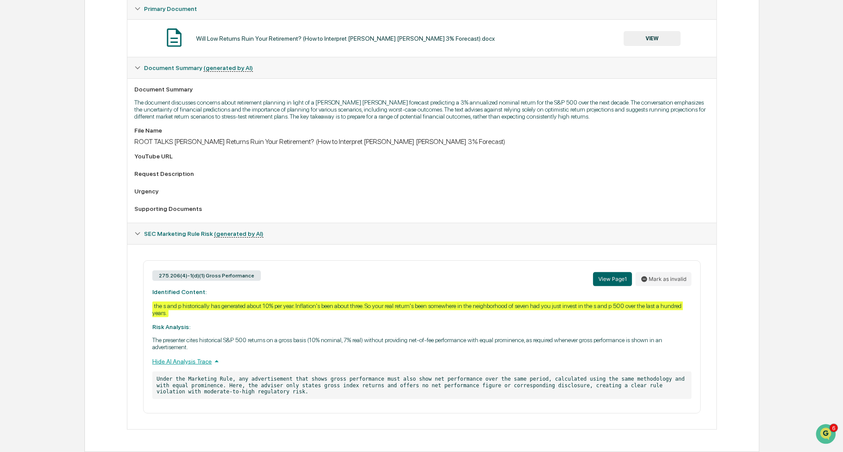
click at [530, 383] on p "Under the Marketing Rule, any advertisement that shows gross performance must a…" at bounding box center [421, 385] width 539 height 28
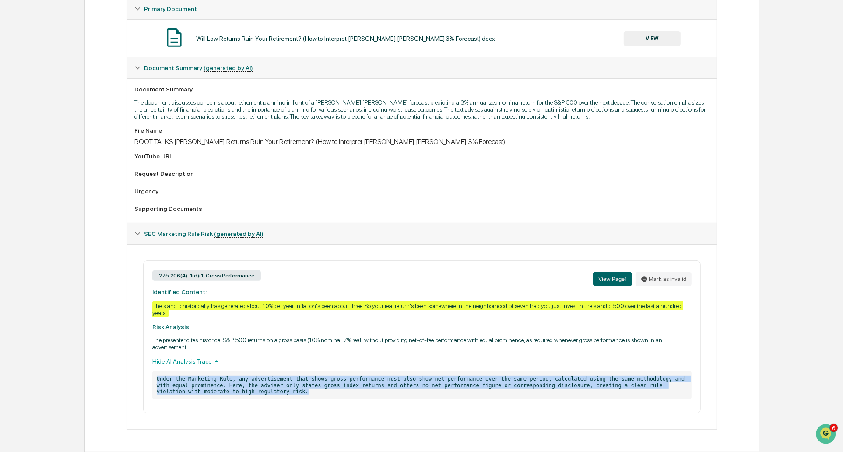
click at [530, 383] on p "Under the Marketing Rule, any advertisement that shows gross performance must a…" at bounding box center [421, 385] width 539 height 28
copy div "Under the Marketing Rule, any advertisement that shows gross performance must a…"
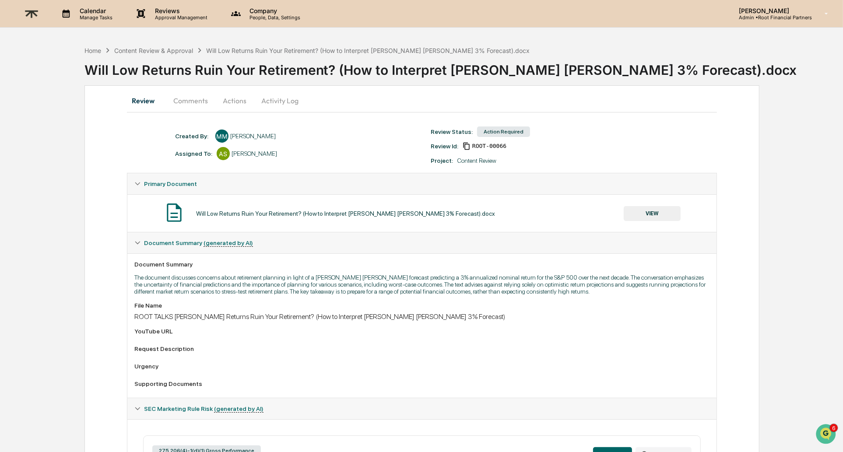
drag, startPoint x: 187, startPoint y: 102, endPoint x: 200, endPoint y: 109, distance: 15.3
click at [187, 102] on button "Comments" at bounding box center [190, 100] width 49 height 21
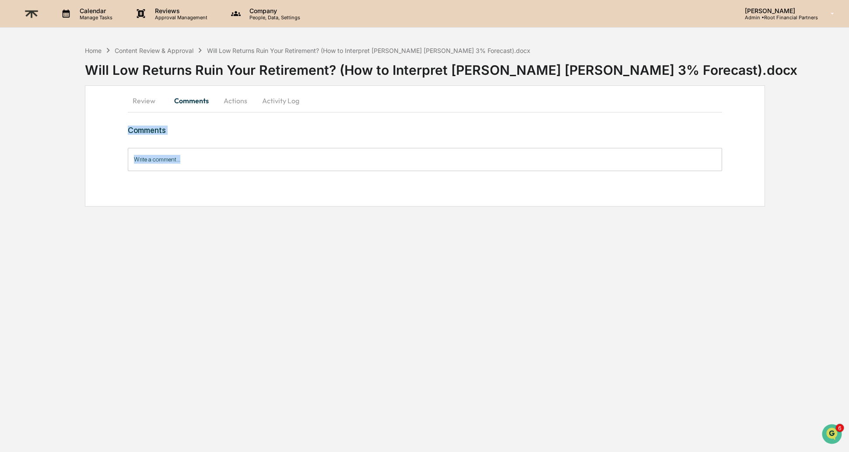
click at [217, 156] on input "Write a comment..." at bounding box center [425, 159] width 594 height 23
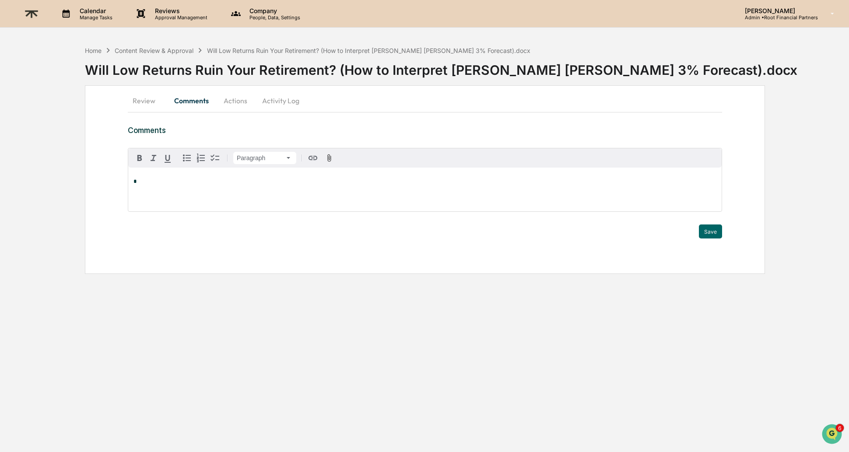
click at [183, 183] on p "*" at bounding box center [424, 182] width 583 height 6
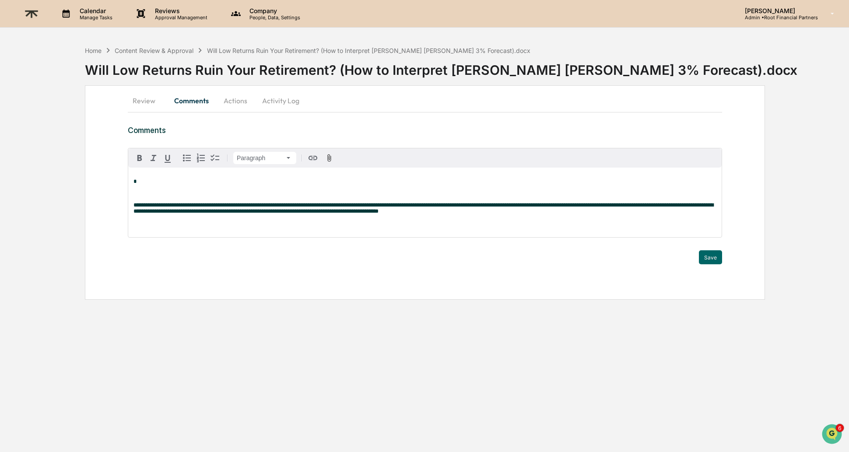
click at [226, 202] on div "**********" at bounding box center [424, 203] width 593 height 70
click at [225, 207] on span "**********" at bounding box center [423, 208] width 580 height 12
click at [225, 205] on span "**********" at bounding box center [423, 208] width 580 height 12
click at [226, 206] on span "**********" at bounding box center [423, 208] width 580 height 12
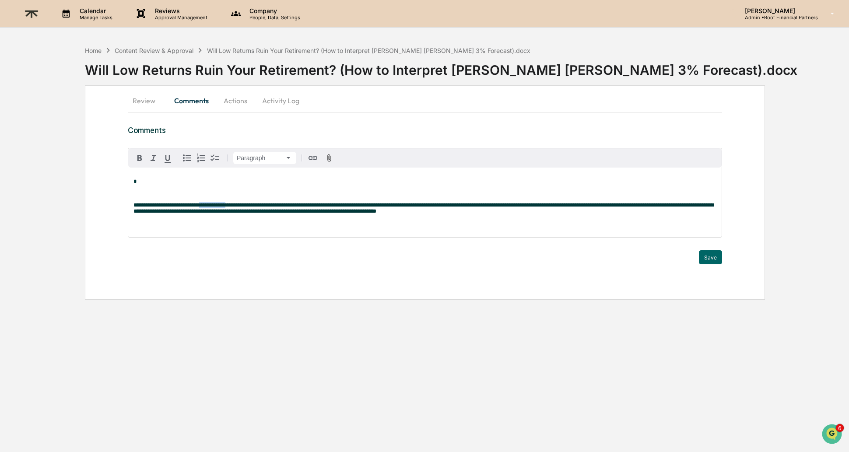
click at [226, 206] on span "**********" at bounding box center [423, 208] width 580 height 12
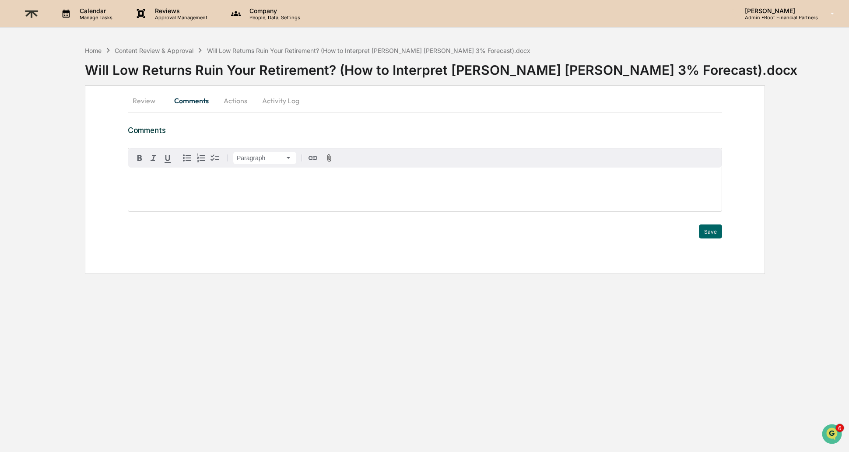
click at [165, 185] on p at bounding box center [424, 182] width 583 height 6
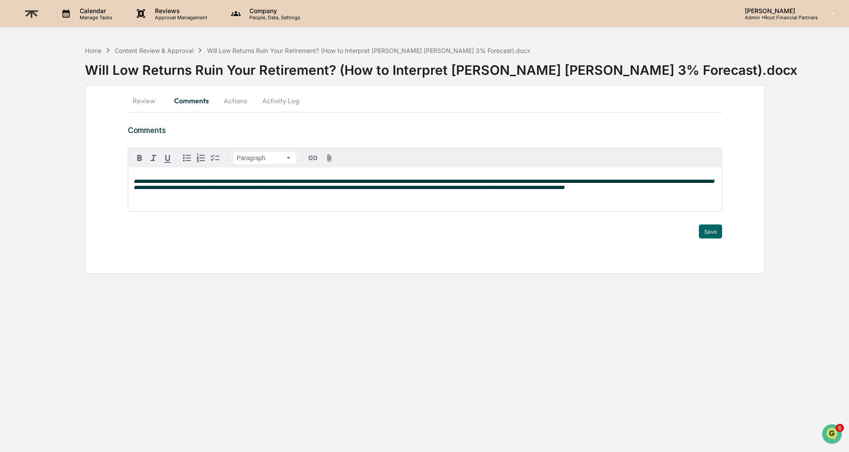
click at [135, 181] on em "**********" at bounding box center [423, 185] width 580 height 12
click at [211, 191] on p "**********" at bounding box center [424, 185] width 583 height 12
click at [451, 176] on div "**********" at bounding box center [424, 190] width 593 height 44
click at [439, 191] on p "**********" at bounding box center [424, 185] width 583 height 12
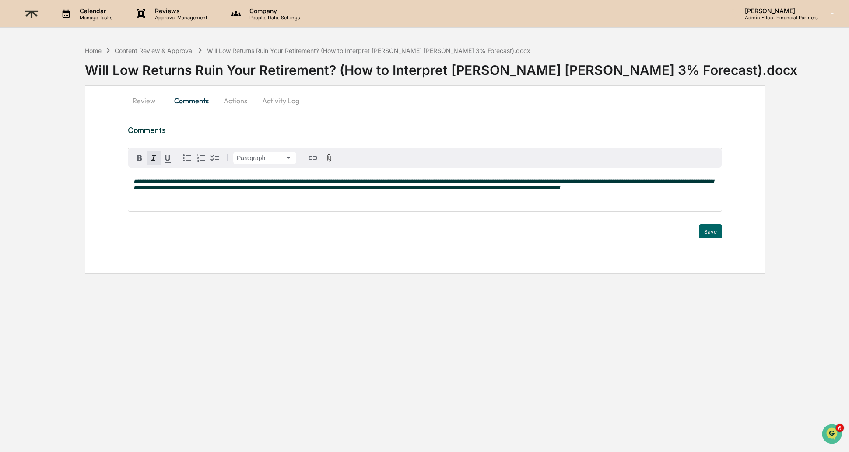
click at [439, 191] on p "**********" at bounding box center [424, 185] width 583 height 12
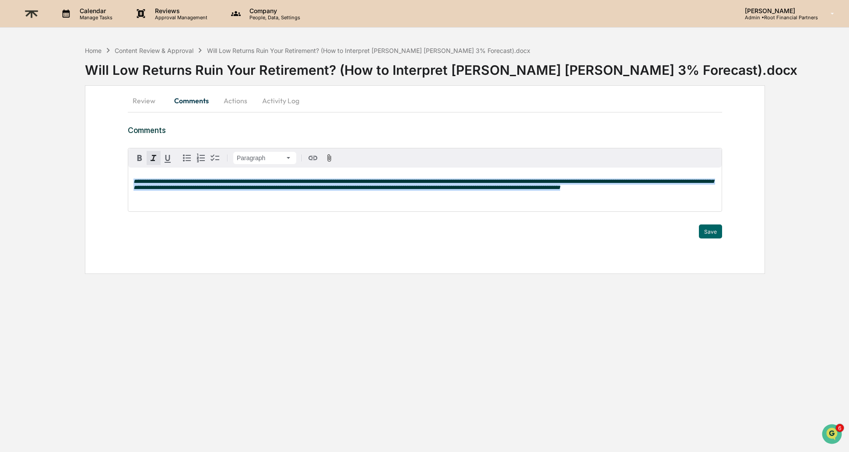
click at [149, 159] on icon "button" at bounding box center [153, 158] width 11 height 11
click at [241, 191] on p "**********" at bounding box center [424, 185] width 583 height 12
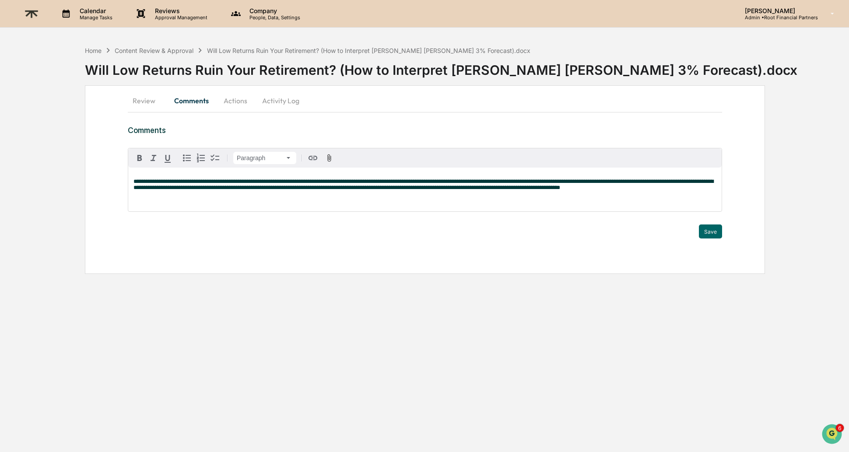
click at [132, 181] on div "**********" at bounding box center [424, 190] width 593 height 44
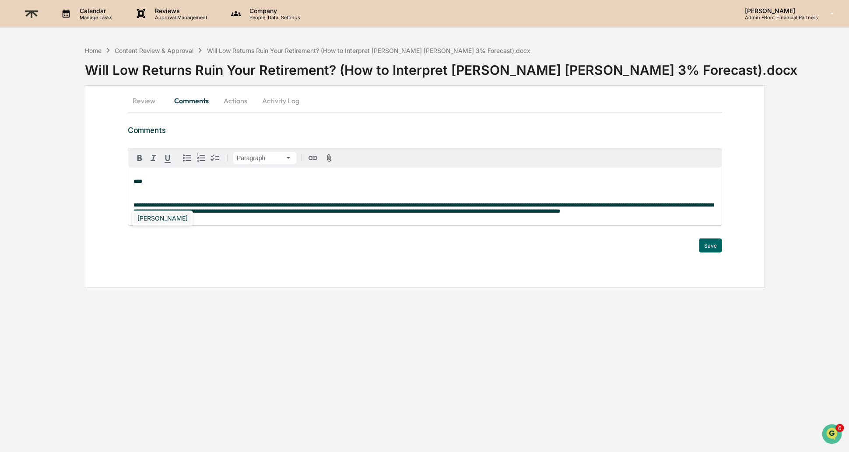
click at [161, 217] on div "[PERSON_NAME]" at bounding box center [162, 218] width 57 height 11
drag, startPoint x: 150, startPoint y: 177, endPoint x: 130, endPoint y: 178, distance: 20.6
click at [130, 178] on div "**********" at bounding box center [424, 197] width 593 height 58
drag, startPoint x: 149, startPoint y: 182, endPoint x: 135, endPoint y: 182, distance: 14.0
click at [135, 182] on p "**********" at bounding box center [424, 182] width 583 height 6
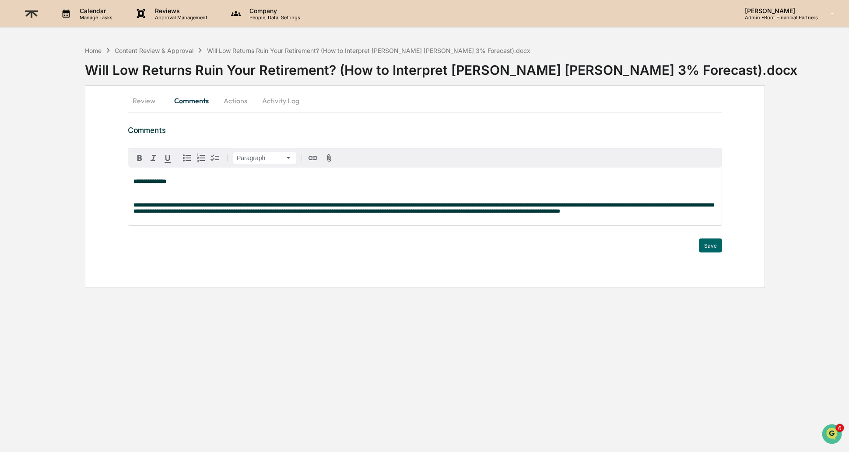
click at [254, 184] on p "**********" at bounding box center [424, 182] width 583 height 6
click at [174, 241] on div "[PERSON_NAME]" at bounding box center [162, 240] width 57 height 11
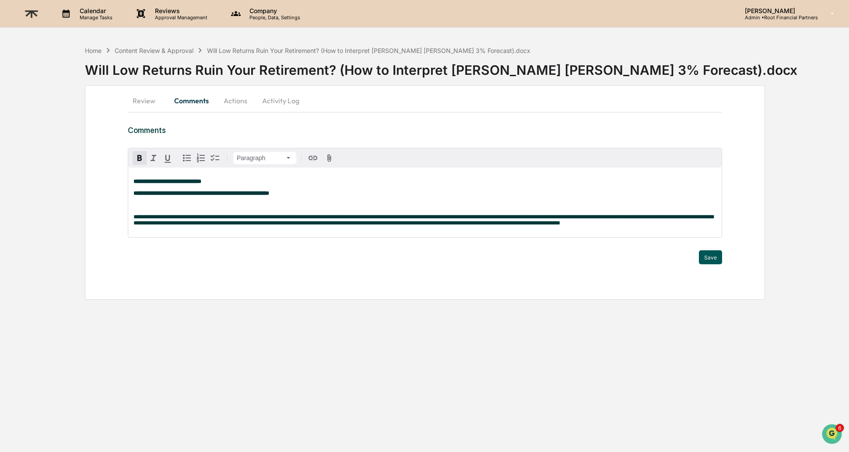
click at [709, 264] on button "Save" at bounding box center [710, 257] width 23 height 14
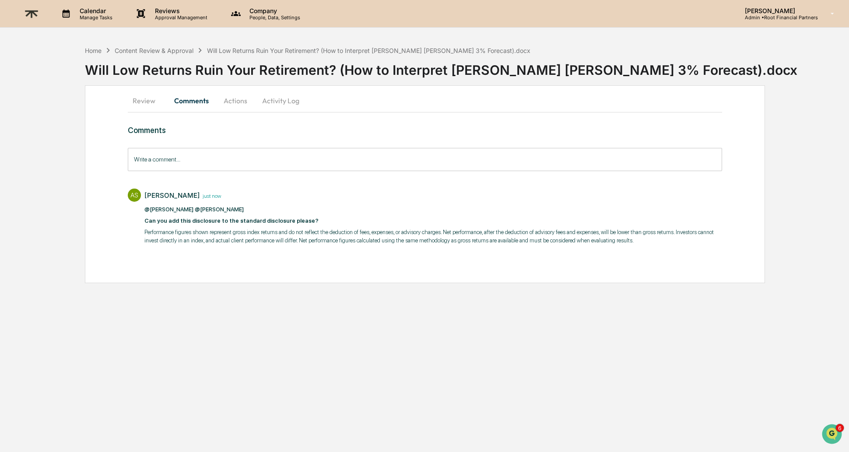
click at [234, 101] on button "Actions" at bounding box center [235, 100] width 39 height 21
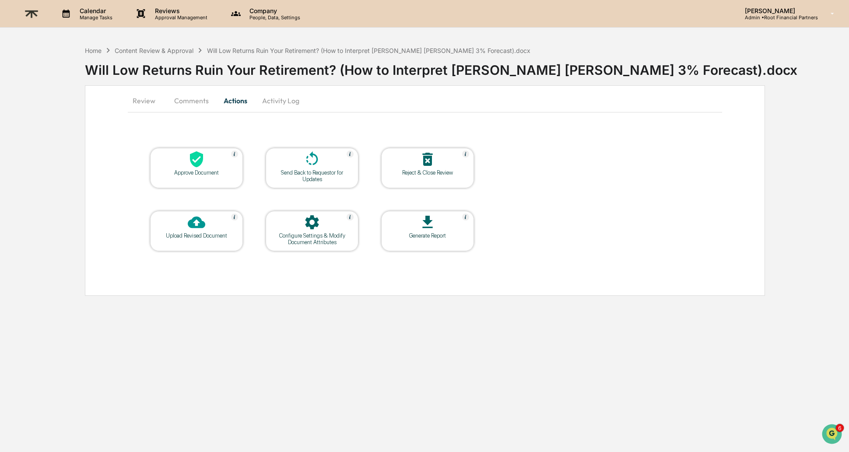
click at [194, 166] on icon at bounding box center [196, 159] width 13 height 16
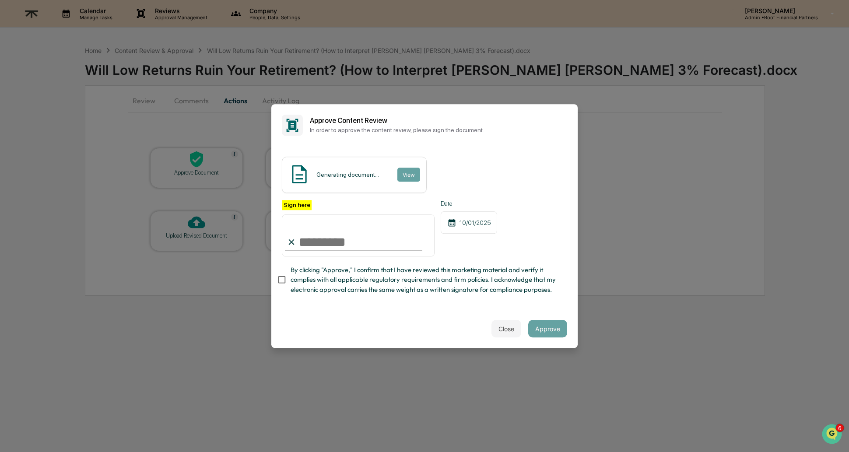
click at [361, 235] on input "Sign here" at bounding box center [358, 235] width 153 height 42
type input "**********"
click at [343, 272] on span "By clicking "Approve," I confirm that I have reviewed this marketing material a…" at bounding box center [426, 279] width 270 height 29
click at [410, 169] on button "View" at bounding box center [408, 175] width 23 height 14
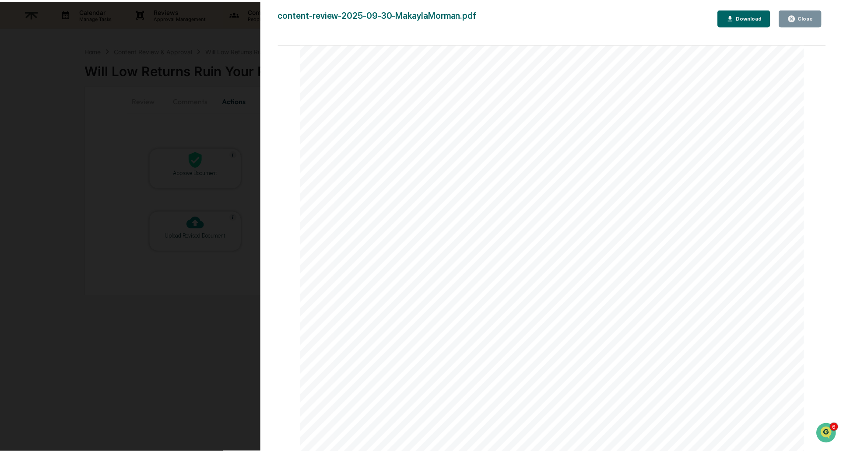
scroll to position [277, 0]
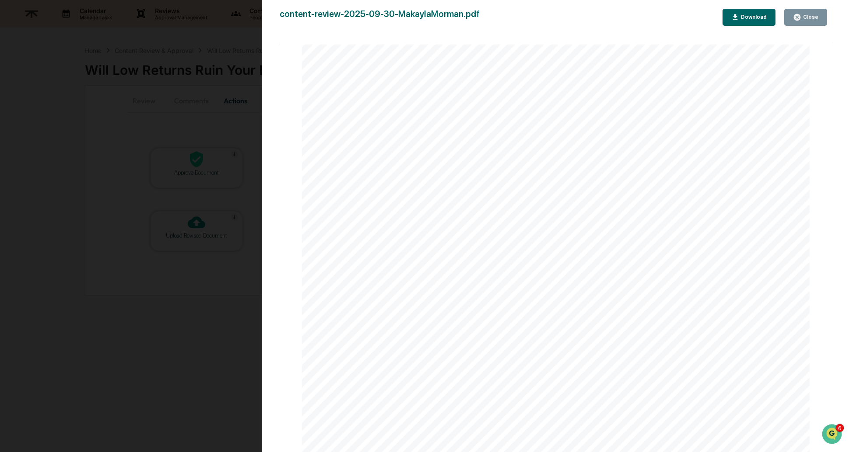
drag, startPoint x: 524, startPoint y: 224, endPoint x: 721, endPoint y: 303, distance: 213.0
click at [721, 303] on div "Root Financial Partners Content Review This document provides a comprehensive r…" at bounding box center [556, 146] width 508 height 718
click at [689, 303] on span "must" at bounding box center [697, 299] width 17 height 8
click at [808, 21] on div "Close" at bounding box center [805, 17] width 25 height 8
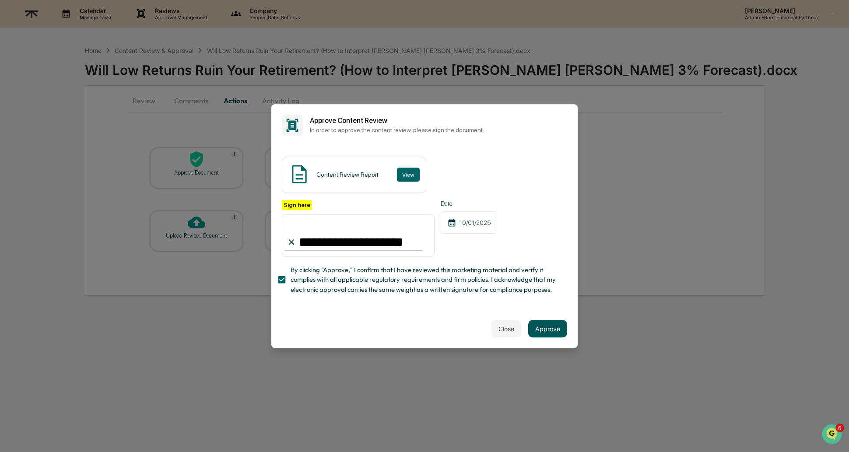
click at [544, 330] on button "Approve" at bounding box center [547, 329] width 39 height 18
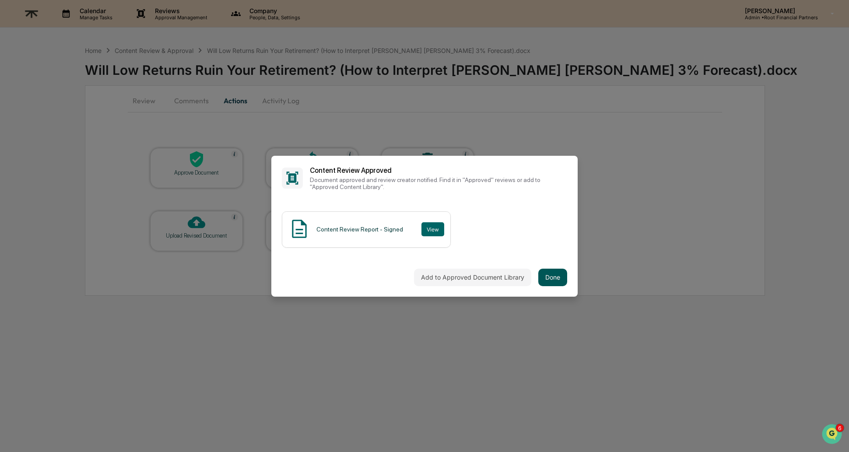
click at [541, 270] on button "Done" at bounding box center [552, 278] width 29 height 18
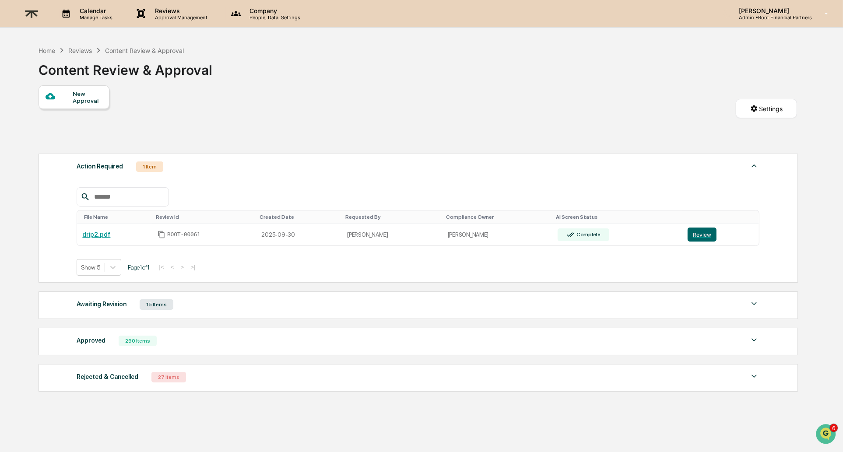
click at [274, 7] on p "Company" at bounding box center [273, 10] width 62 height 7
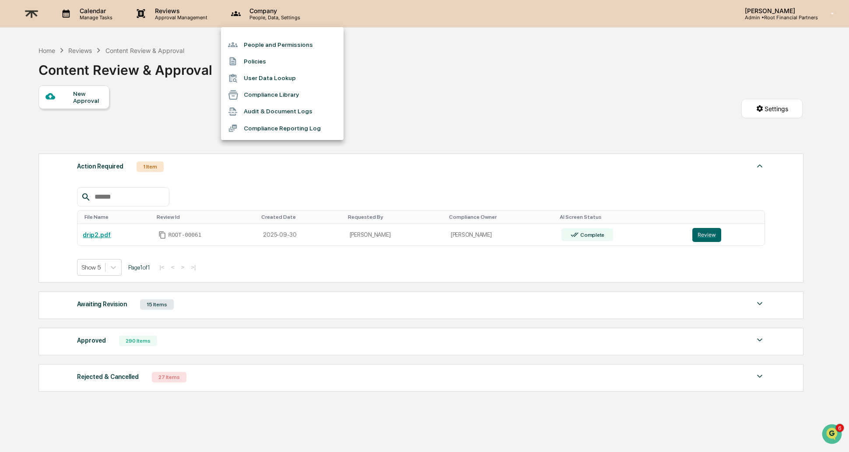
click at [253, 8] on div at bounding box center [424, 226] width 849 height 452
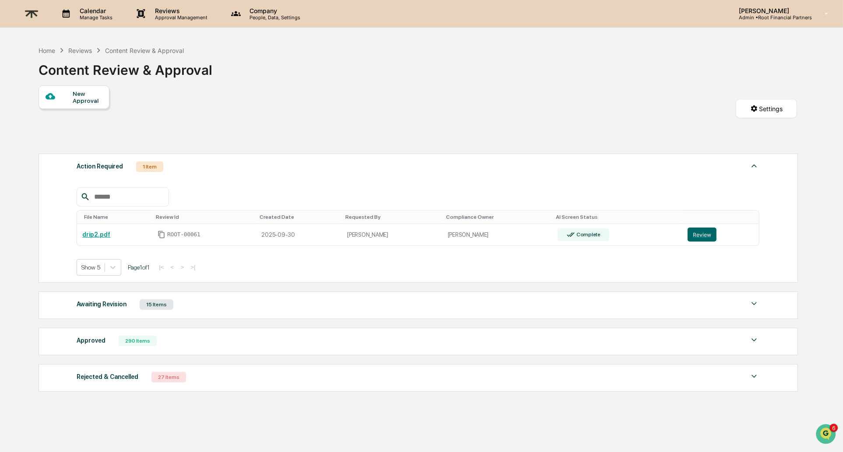
click at [420, 109] on div "New Approval Settings" at bounding box center [418, 117] width 758 height 64
